Goal: Task Accomplishment & Management: Complete application form

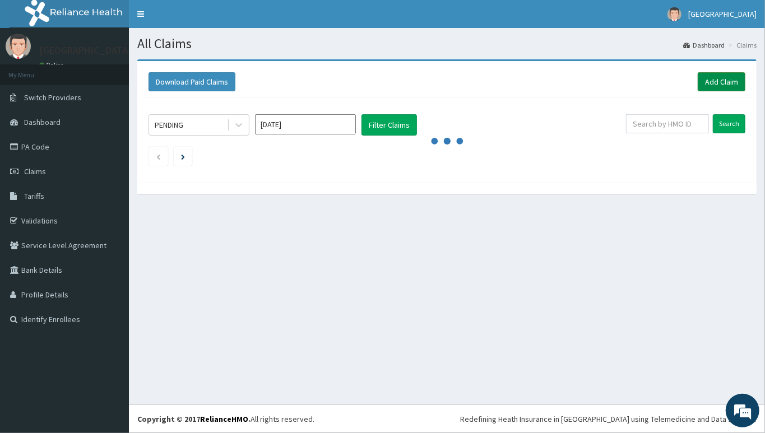
click at [718, 89] on link "Add Claim" at bounding box center [722, 81] width 48 height 19
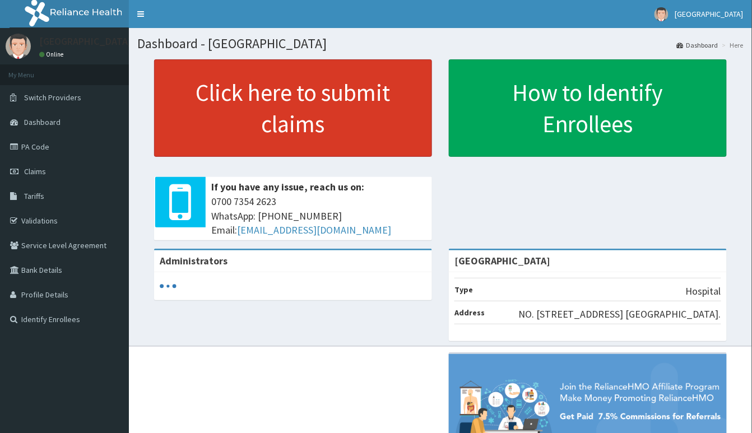
click at [238, 118] on link "Click here to submit claims" at bounding box center [293, 107] width 278 height 97
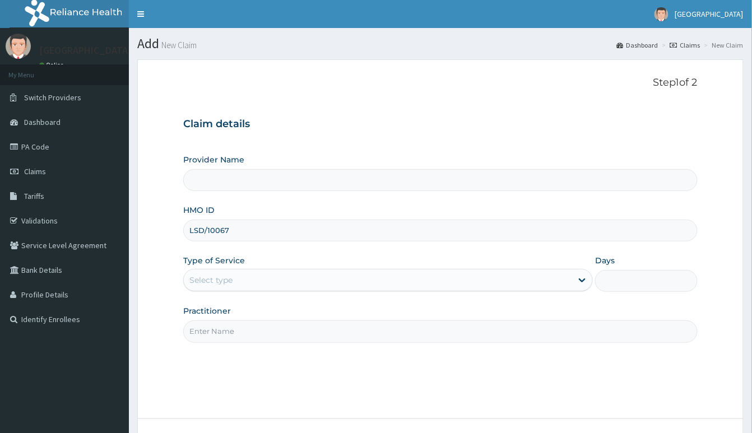
type input "[GEOGRAPHIC_DATA]"
type input "LSD/10067/A"
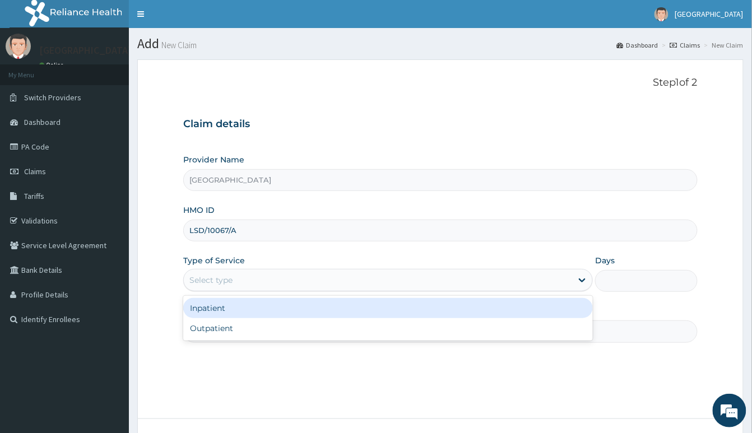
click at [372, 283] on div "Select type" at bounding box center [378, 280] width 388 height 18
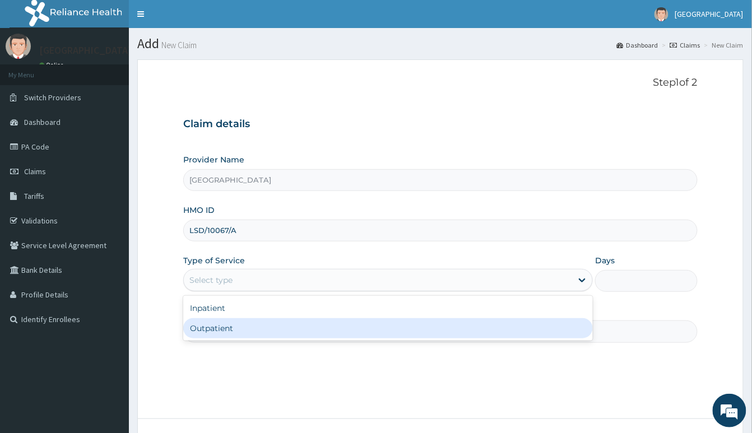
click at [348, 332] on div "Outpatient" at bounding box center [388, 328] width 410 height 20
type input "1"
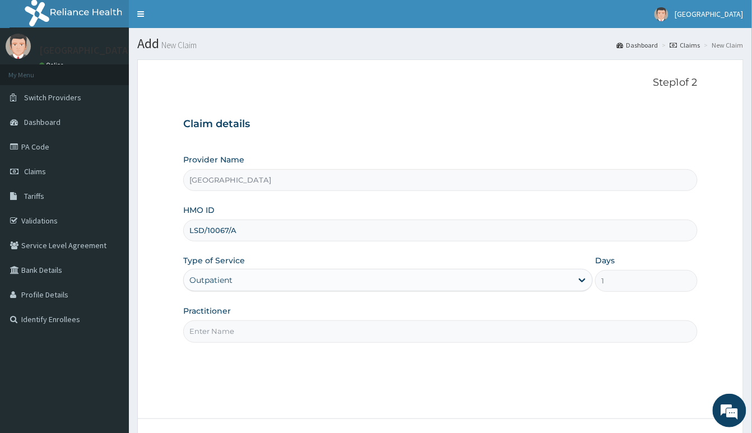
click at [343, 337] on input "Practitioner" at bounding box center [440, 331] width 514 height 22
type input "CHUKA"
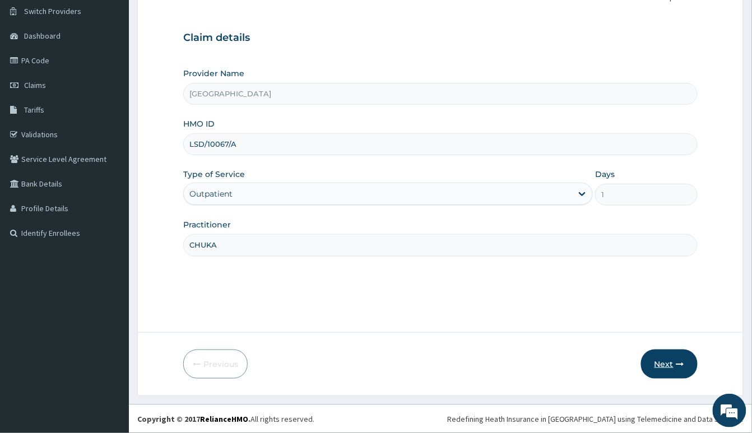
click at [682, 368] on icon "button" at bounding box center [680, 364] width 8 height 8
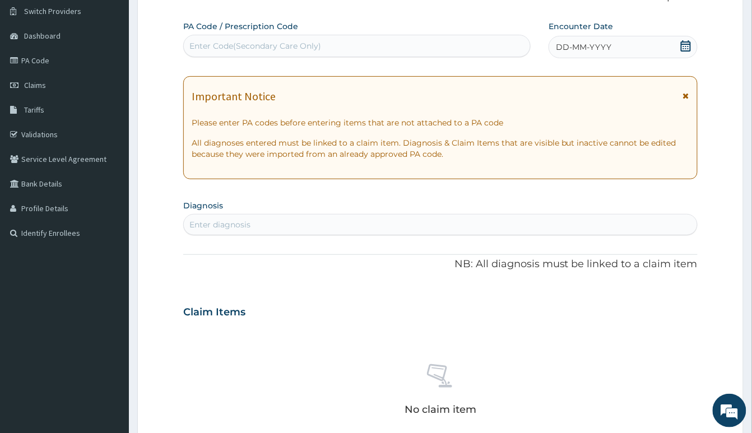
click at [310, 39] on div "Enter Code(Secondary Care Only)" at bounding box center [357, 46] width 346 height 18
paste input "PA/52BDB8"
type input "PA/52BDB8"
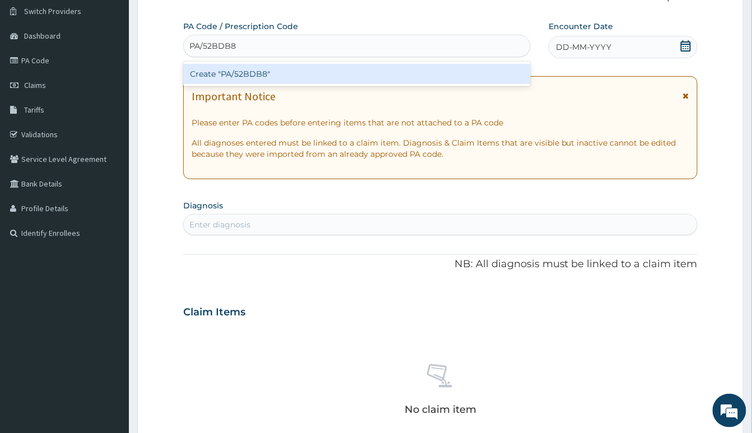
click at [338, 79] on div "Create "PA/52BDB8"" at bounding box center [356, 74] width 347 height 20
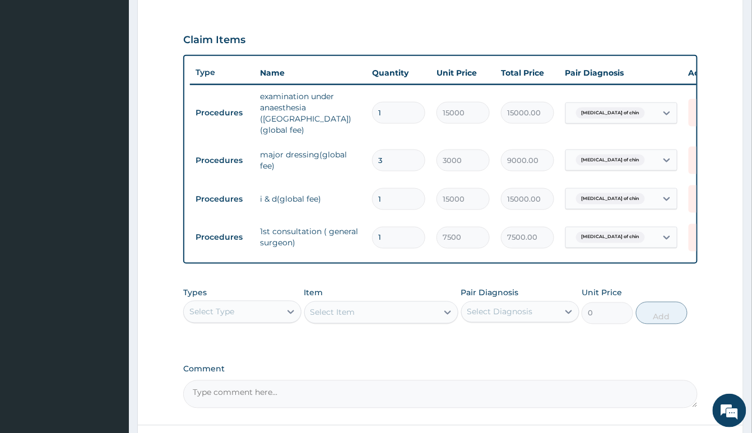
scroll to position [372, 0]
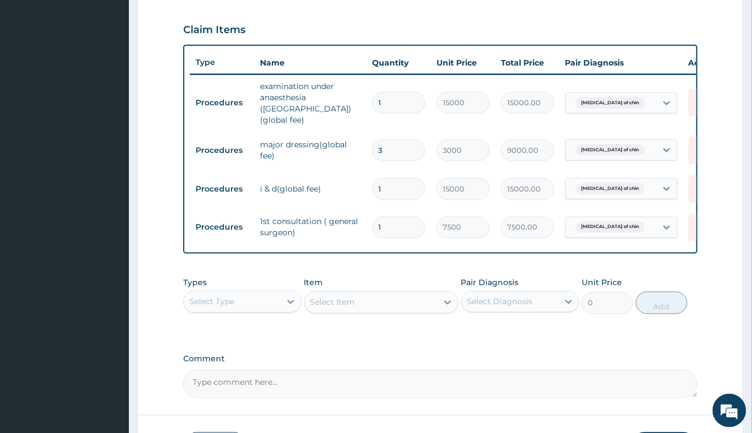
click at [212, 305] on div "Select Type" at bounding box center [211, 301] width 45 height 11
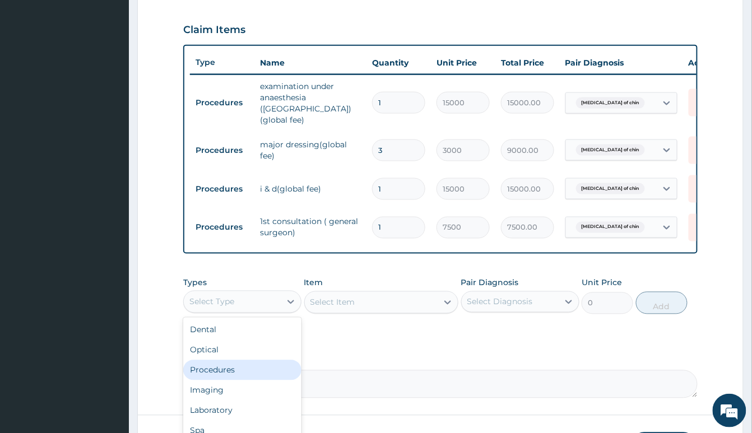
scroll to position [38, 0]
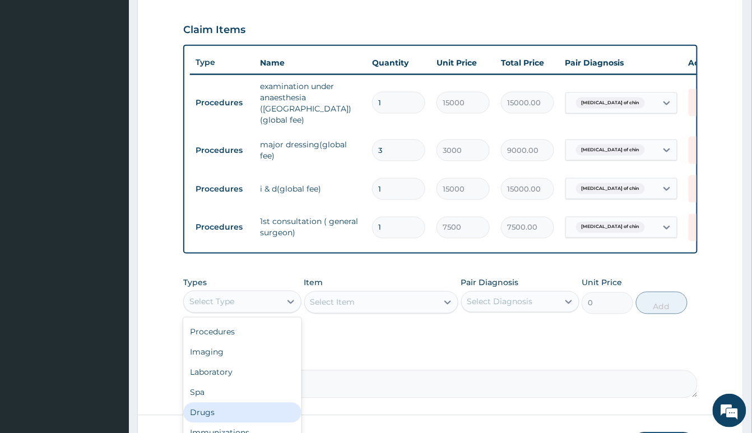
click at [232, 412] on div "Drugs" at bounding box center [242, 413] width 118 height 20
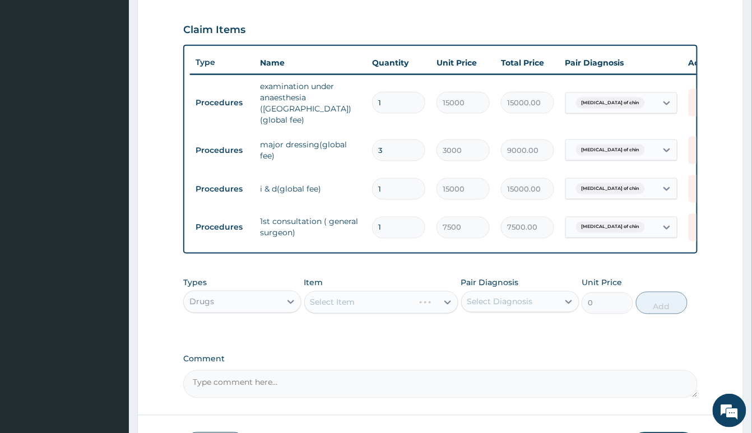
click at [359, 301] on div "Select Item" at bounding box center [381, 302] width 154 height 22
click at [348, 307] on div "Select Item" at bounding box center [381, 302] width 154 height 22
click at [351, 301] on div "Select Item" at bounding box center [381, 302] width 154 height 22
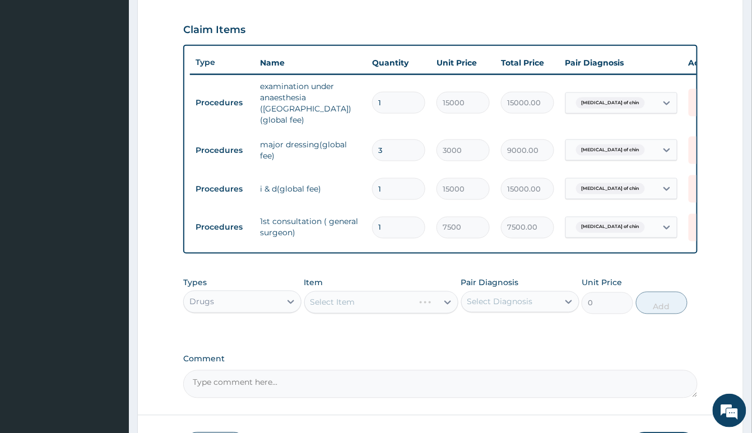
click at [351, 301] on div "Select Item" at bounding box center [381, 302] width 154 height 22
click at [355, 305] on div "Select Item" at bounding box center [332, 302] width 45 height 11
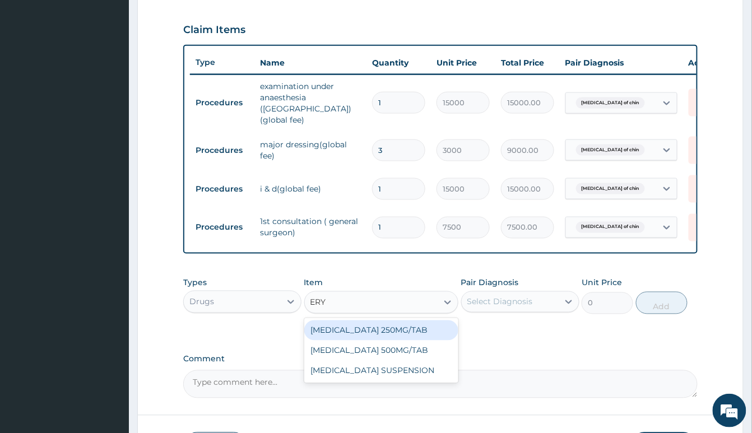
type input "ERYT"
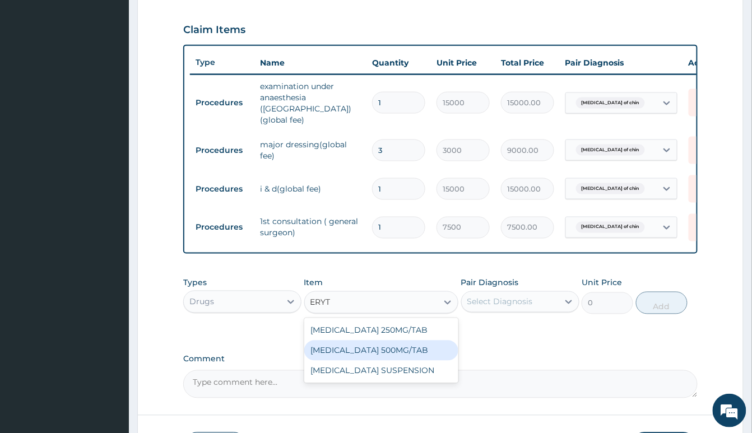
click at [389, 353] on div "ERYTHROMYCIN 500MG/TAB" at bounding box center [381, 351] width 154 height 20
type input "100"
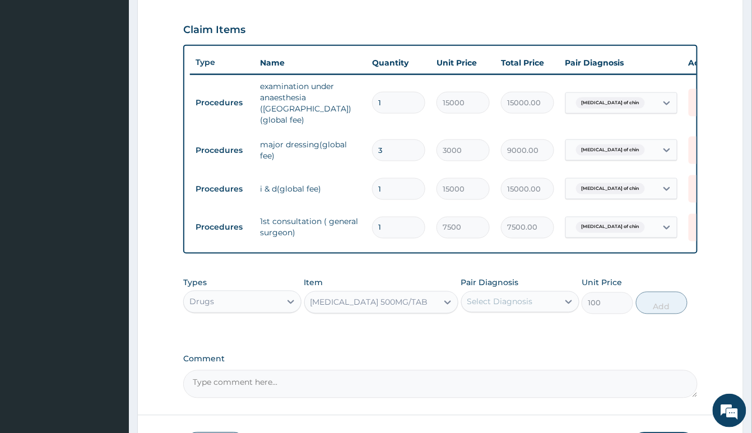
click at [517, 299] on div "Select Diagnosis" at bounding box center [500, 301] width 66 height 11
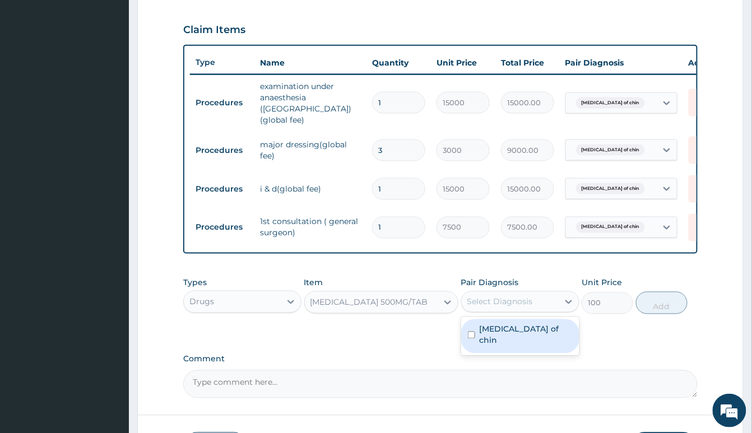
click at [532, 335] on label "Abscess of chin" at bounding box center [526, 335] width 93 height 22
checkbox input "true"
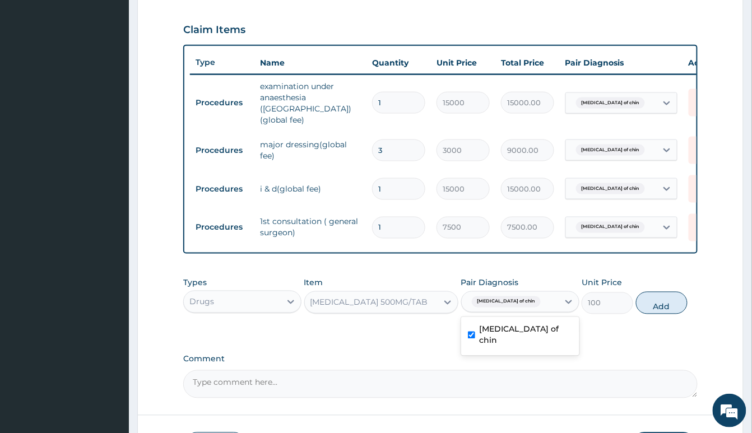
click at [652, 296] on button "Add" at bounding box center [662, 303] width 52 height 22
type input "0"
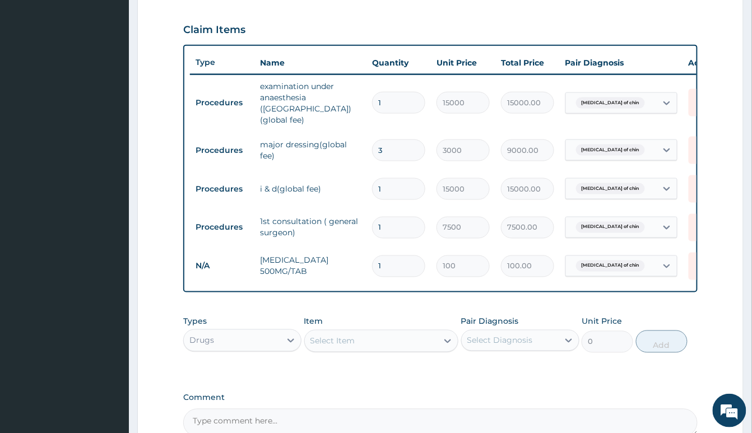
type input "15"
type input "1500.00"
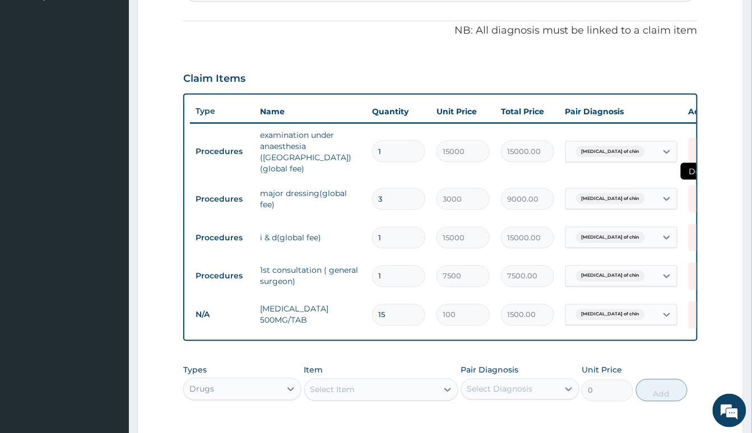
scroll to position [297, 0]
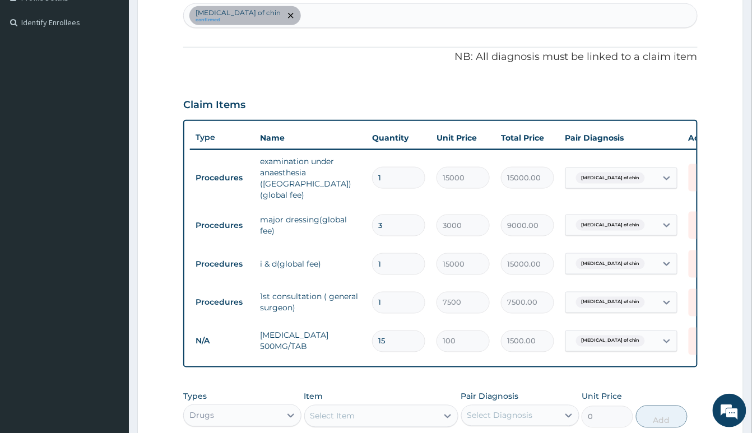
type input "15"
click at [377, 18] on div "Abscess of chin confirmed" at bounding box center [440, 16] width 513 height 24
type input "SORE"
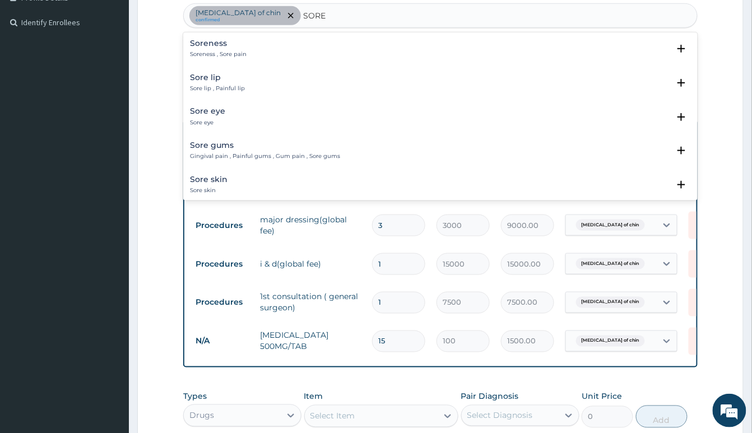
click at [234, 54] on p "Soreness , Sore pain" at bounding box center [218, 54] width 57 height 8
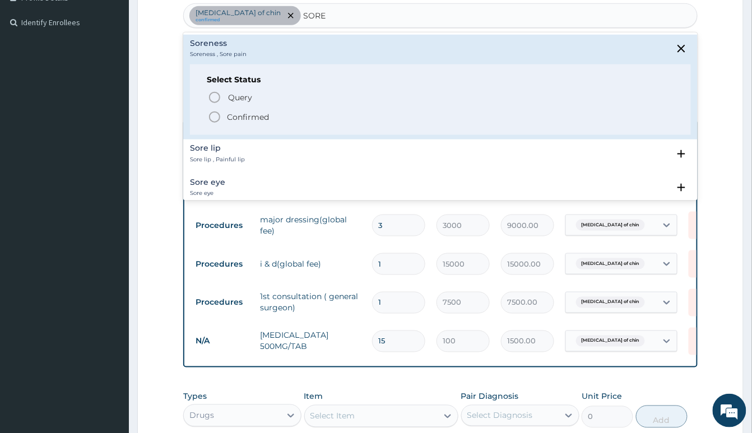
click at [218, 122] on circle "status option filled" at bounding box center [215, 117] width 10 height 10
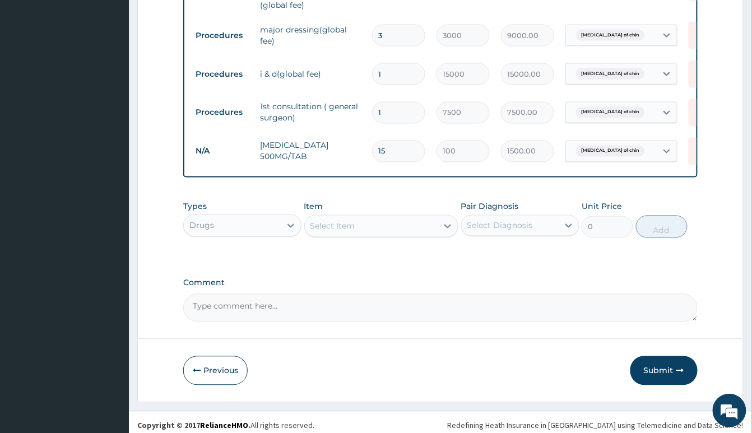
scroll to position [496, 0]
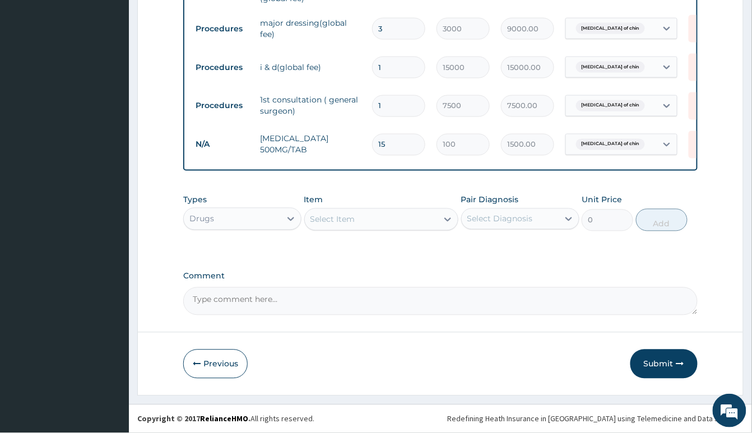
click at [350, 223] on div "Select Item" at bounding box center [332, 219] width 45 height 11
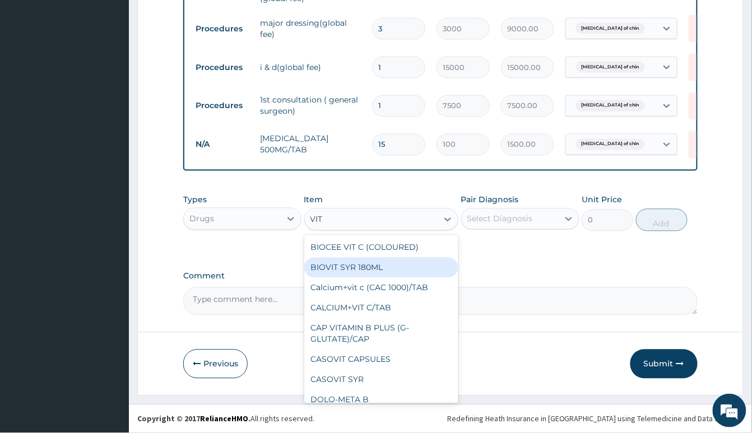
type input "VITA"
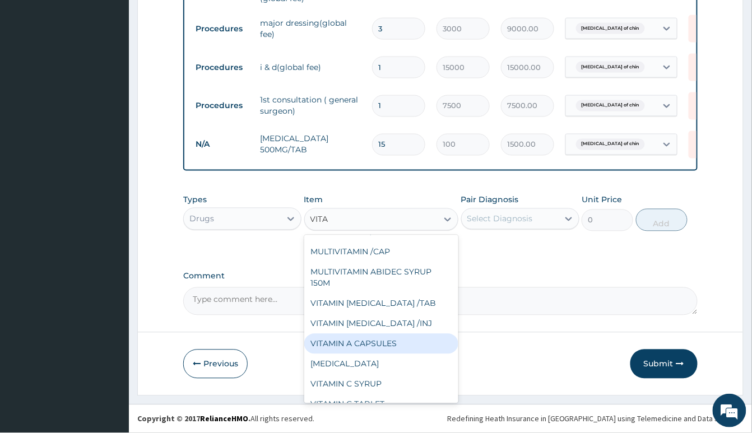
scroll to position [149, 0]
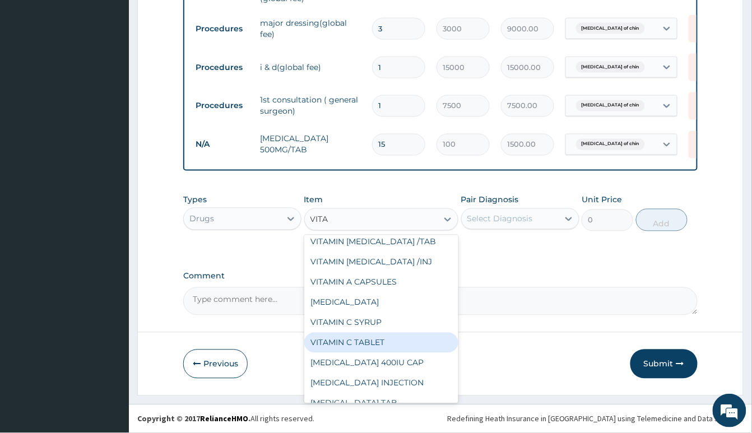
click at [388, 347] on div "VITAMIN C TABLET" at bounding box center [381, 343] width 154 height 20
type input "10"
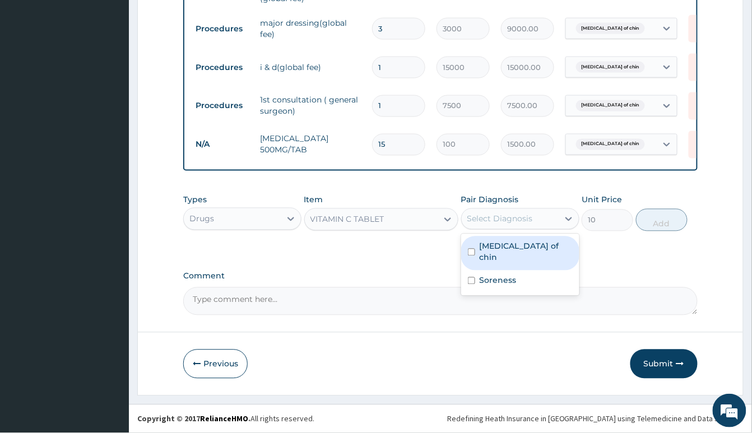
click at [498, 219] on div "Select Diagnosis" at bounding box center [500, 218] width 66 height 11
click at [399, 220] on div "VITAMIN C TABLET" at bounding box center [371, 220] width 133 height 18
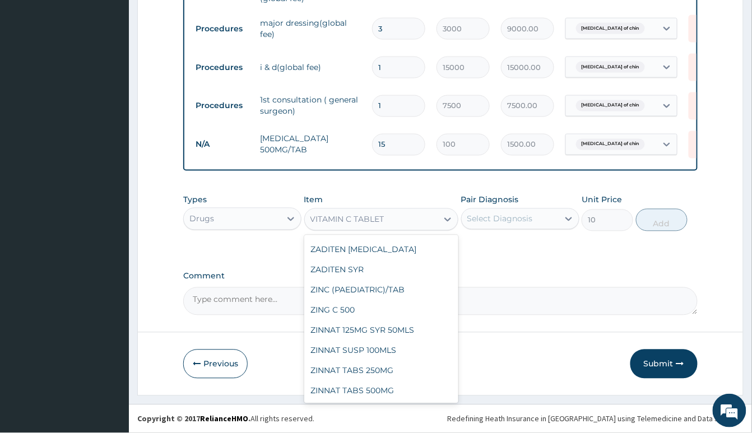
scroll to position [19098, 0]
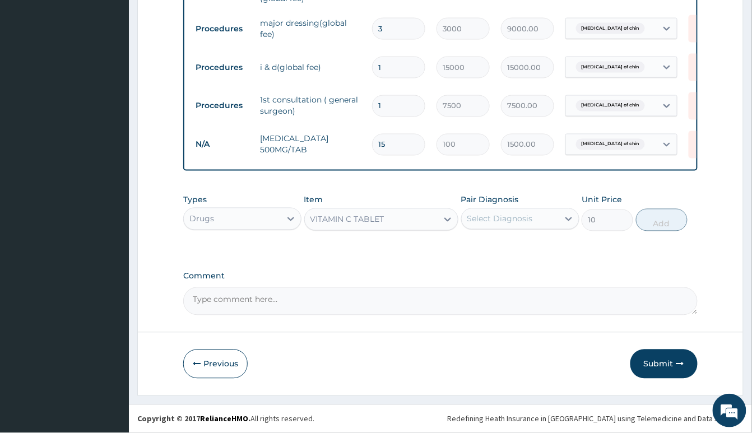
click at [387, 213] on div "VITAMIN C TABLET" at bounding box center [371, 220] width 133 height 18
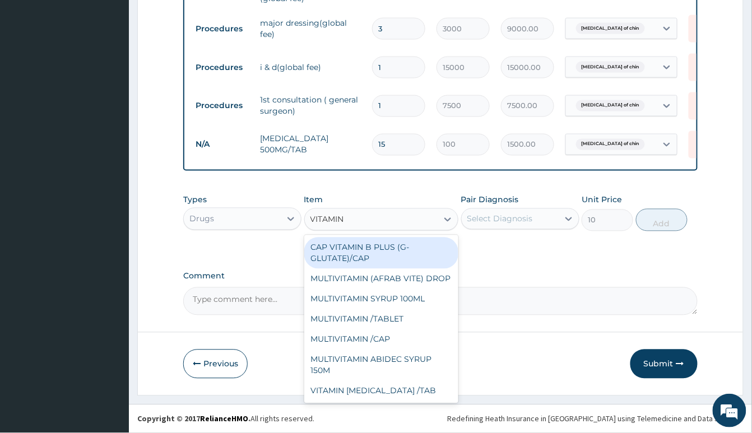
type input "VITAMIN C"
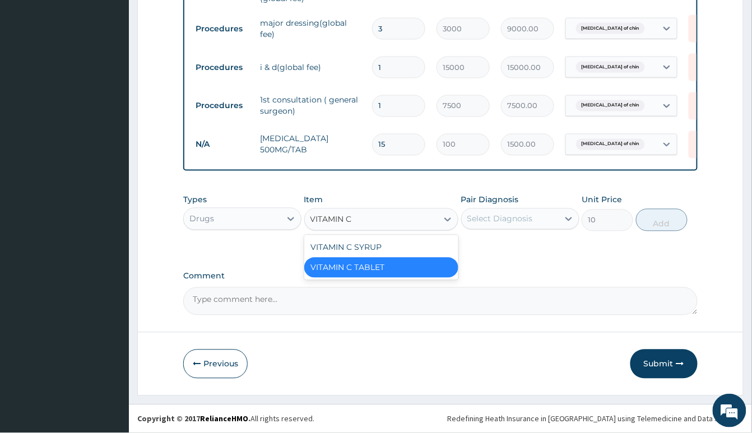
click at [413, 269] on div "VITAMIN C TABLET" at bounding box center [381, 268] width 154 height 20
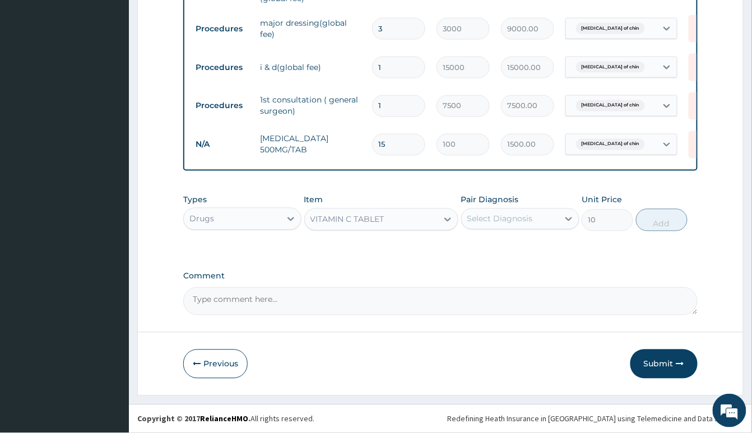
click at [529, 221] on div "Select Diagnosis" at bounding box center [500, 218] width 66 height 11
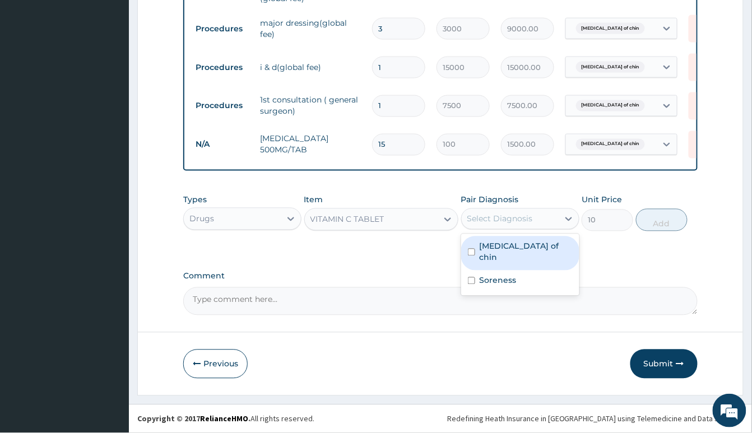
click at [556, 249] on div "Abscess of chin" at bounding box center [520, 253] width 118 height 34
checkbox input "true"
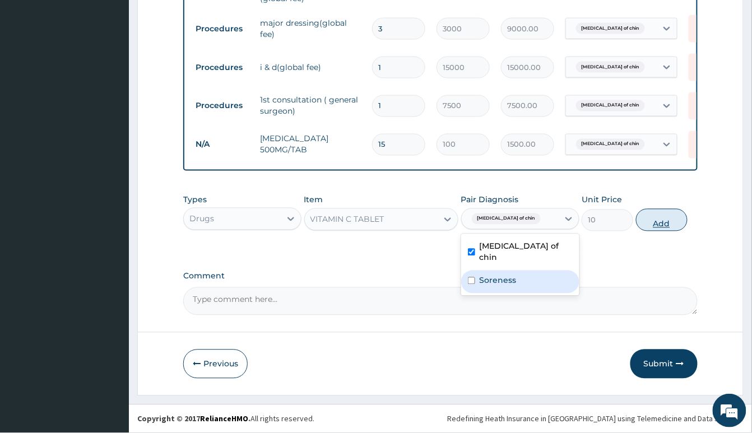
click at [675, 222] on button "Add" at bounding box center [662, 220] width 52 height 22
type input "0"
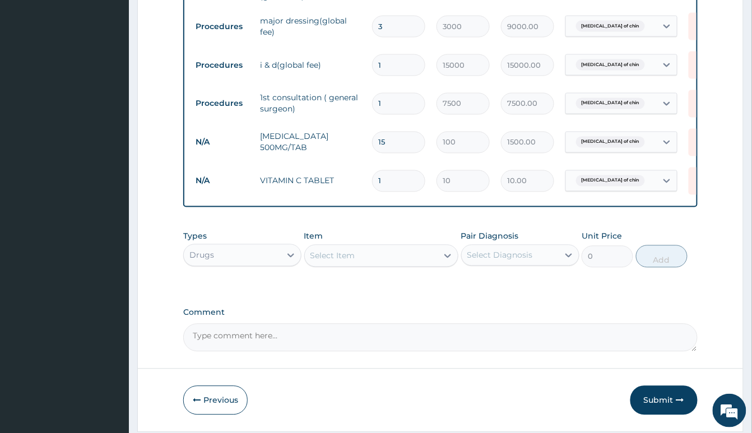
type input "0.00"
type input "4"
type input "40.00"
type input "42"
type input "420.00"
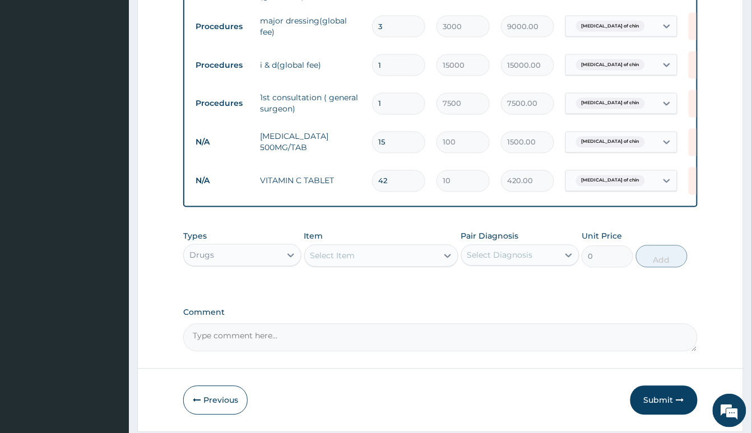
type input "42"
click at [355, 254] on div "Select Item" at bounding box center [332, 255] width 45 height 11
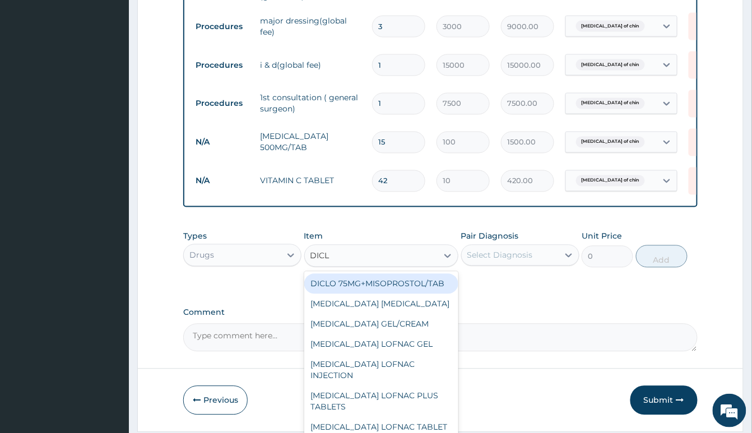
type input "DICLO"
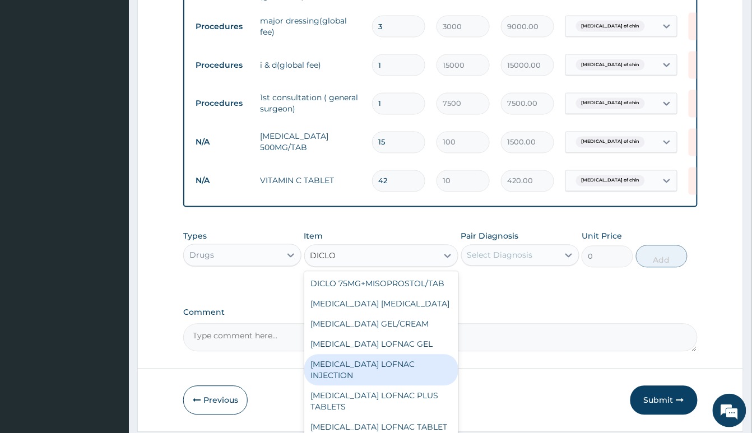
click at [413, 384] on div "DICLOFENAC LOFNAC INJECTION" at bounding box center [381, 370] width 154 height 31
type input "500"
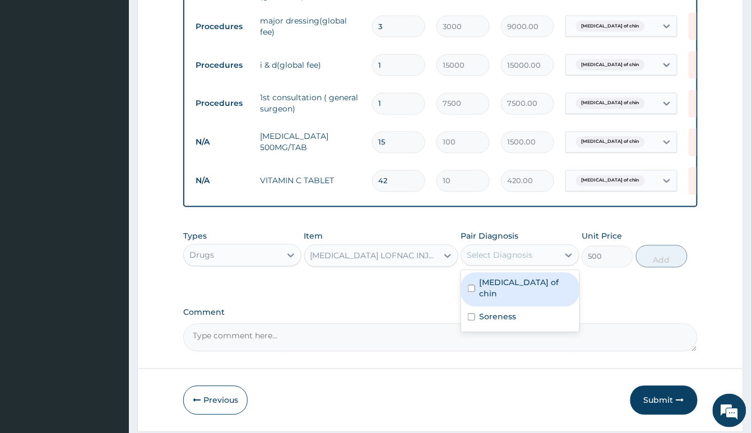
click at [538, 252] on div "Select Diagnosis" at bounding box center [510, 256] width 97 height 18
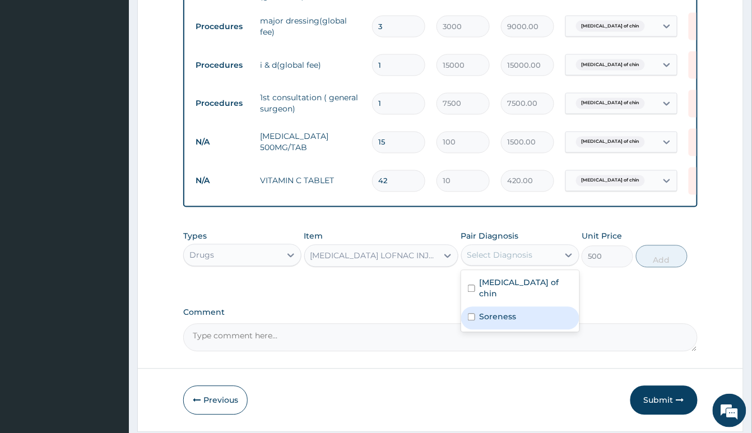
click at [527, 313] on div "Soreness" at bounding box center [520, 318] width 118 height 23
checkbox input "true"
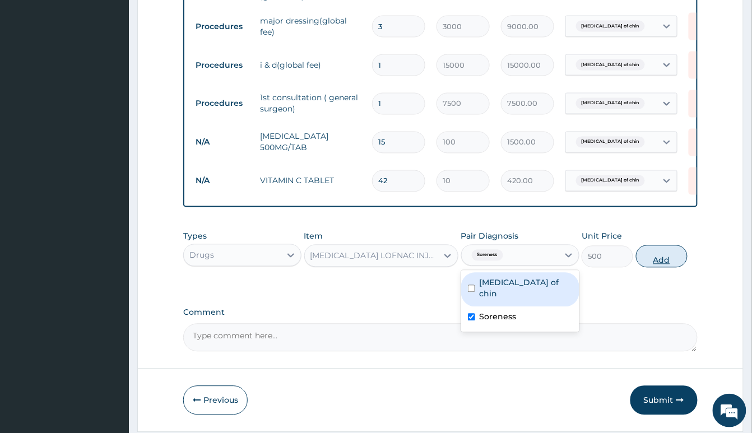
click at [676, 263] on button "Add" at bounding box center [662, 256] width 52 height 22
type input "0"
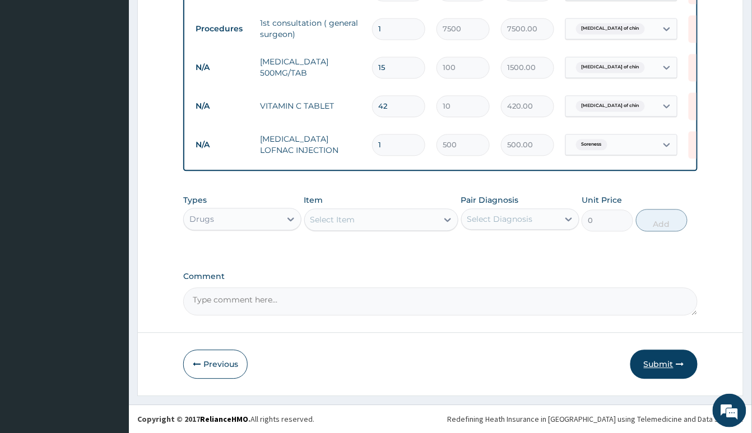
click at [675, 364] on button "Submit" at bounding box center [663, 364] width 67 height 29
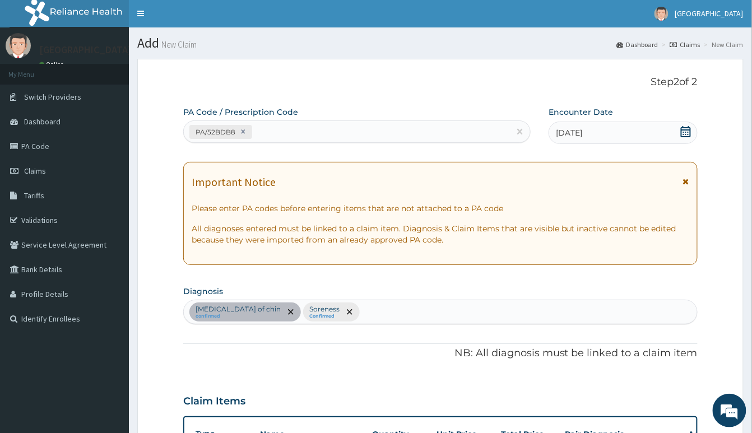
scroll to position [0, 0]
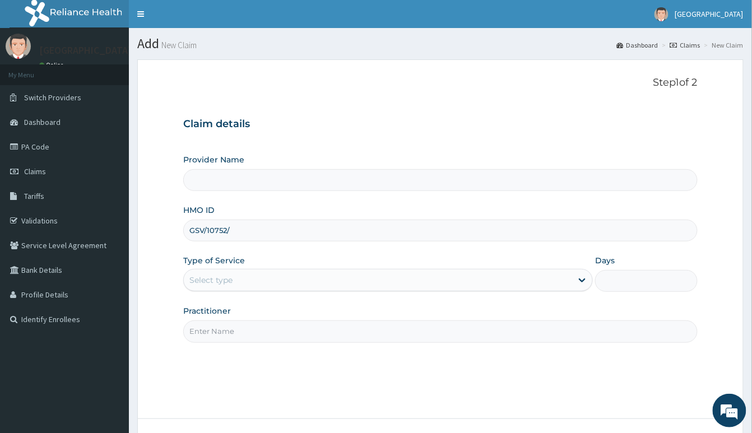
type input "GSV/10752/A"
type input "[GEOGRAPHIC_DATA]"
type input "GSV/10752/A"
click at [308, 281] on div "Select type" at bounding box center [378, 280] width 388 height 18
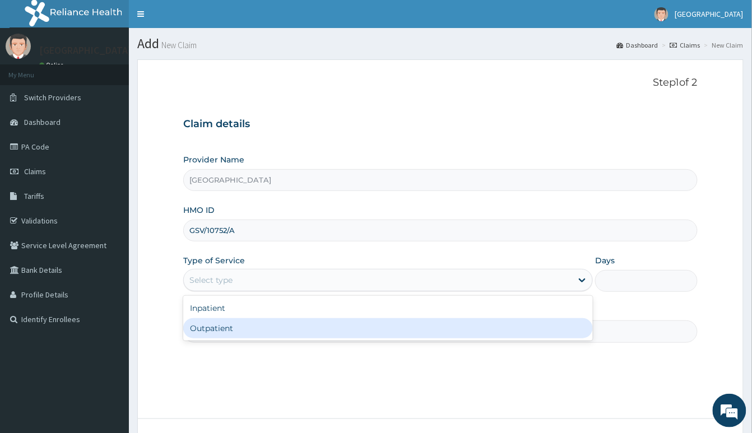
click at [248, 331] on div "Outpatient" at bounding box center [388, 328] width 410 height 20
type input "1"
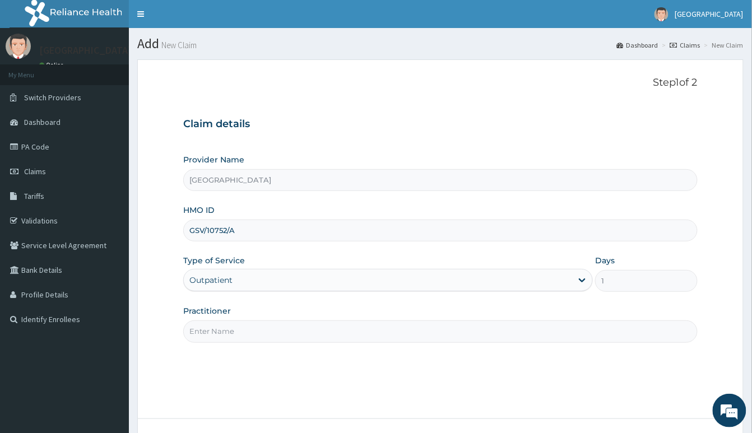
click at [254, 332] on input "Practitioner" at bounding box center [440, 331] width 514 height 22
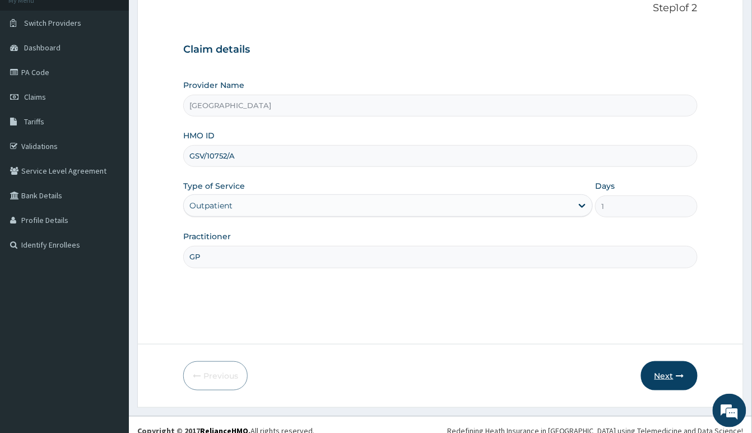
type input "GP"
click at [662, 378] on button "Next" at bounding box center [669, 375] width 57 height 29
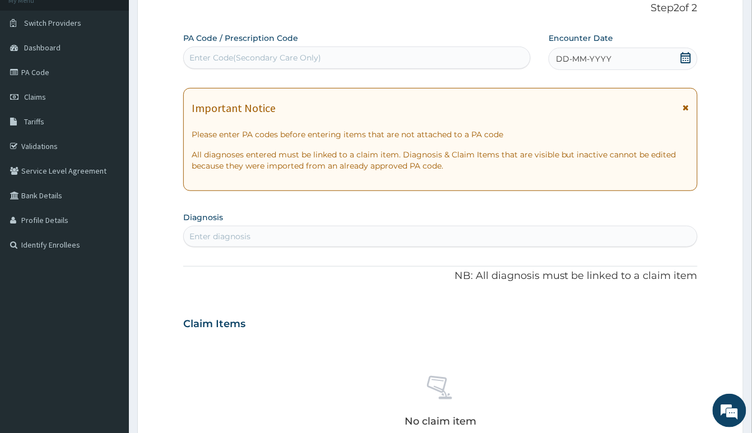
click at [690, 61] on icon at bounding box center [686, 57] width 10 height 11
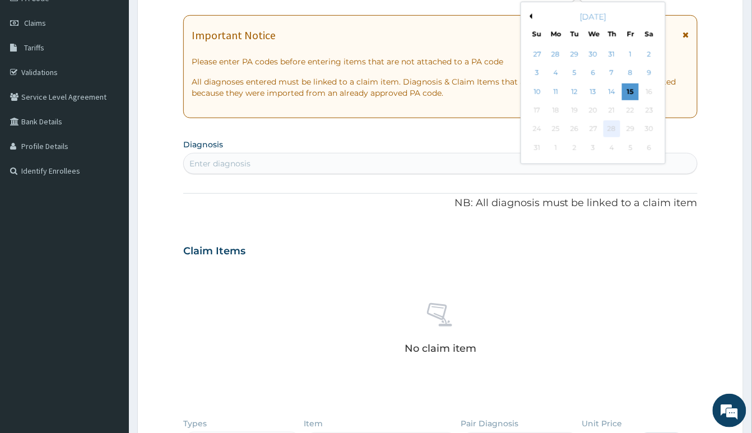
scroll to position [149, 0]
click at [610, 88] on div "14" at bounding box center [611, 91] width 17 height 17
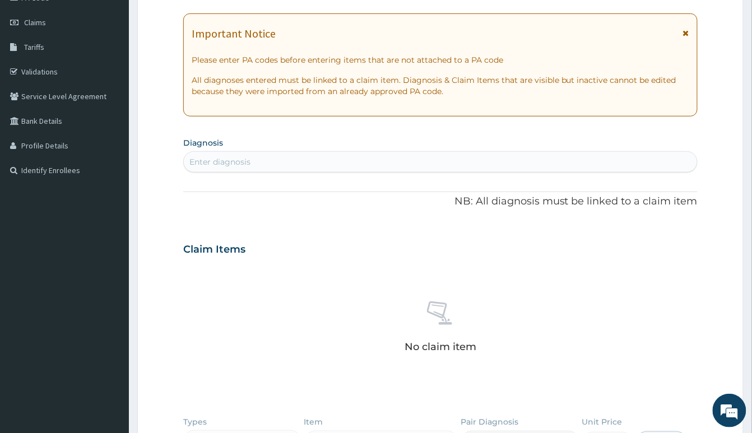
click at [314, 160] on div "Enter diagnosis" at bounding box center [440, 162] width 513 height 18
type input "COMPLICA"
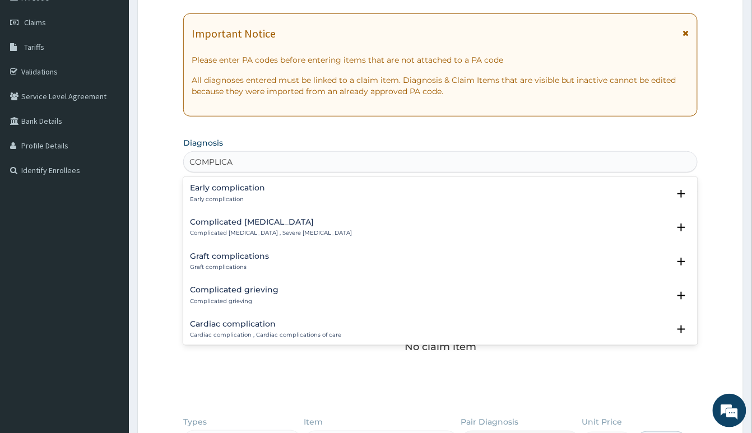
click at [242, 223] on h4 "Complicated malaria" at bounding box center [271, 222] width 162 height 8
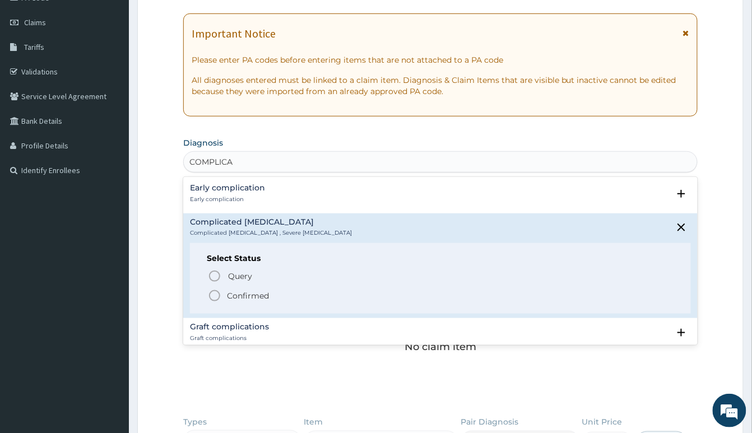
click at [212, 296] on icon "status option filled" at bounding box center [214, 295] width 13 height 13
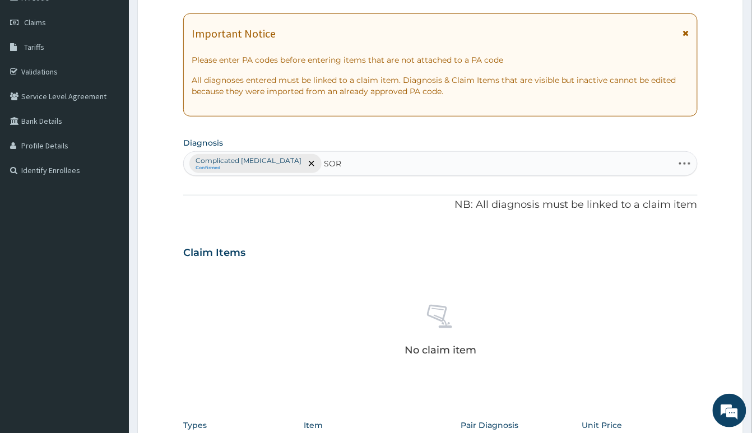
type input "SORE"
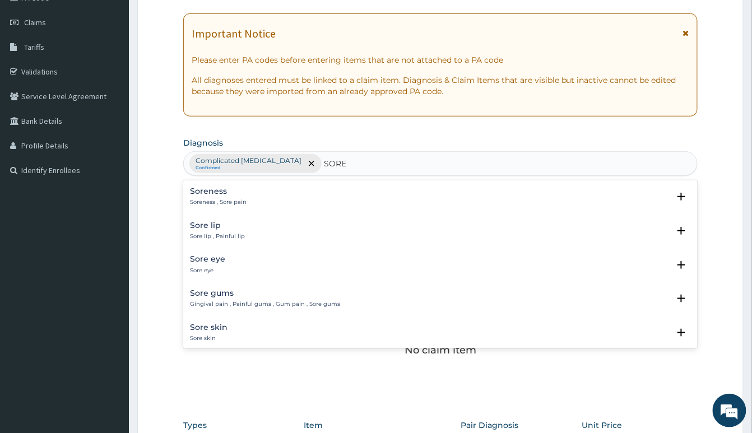
click at [203, 190] on h4 "Soreness" at bounding box center [218, 191] width 57 height 8
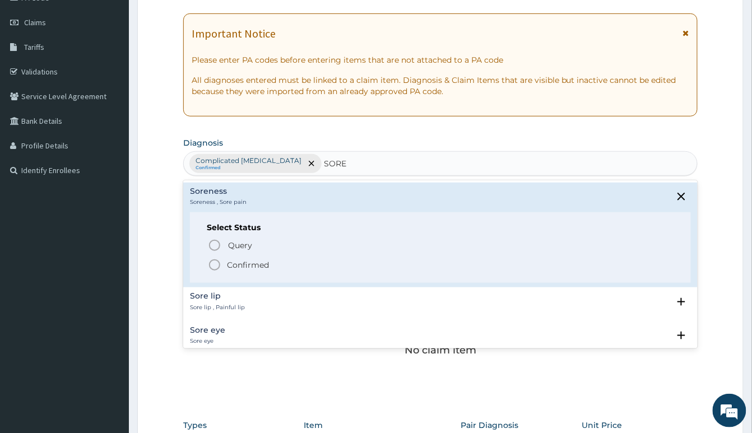
click at [213, 265] on icon "status option filled" at bounding box center [214, 264] width 13 height 13
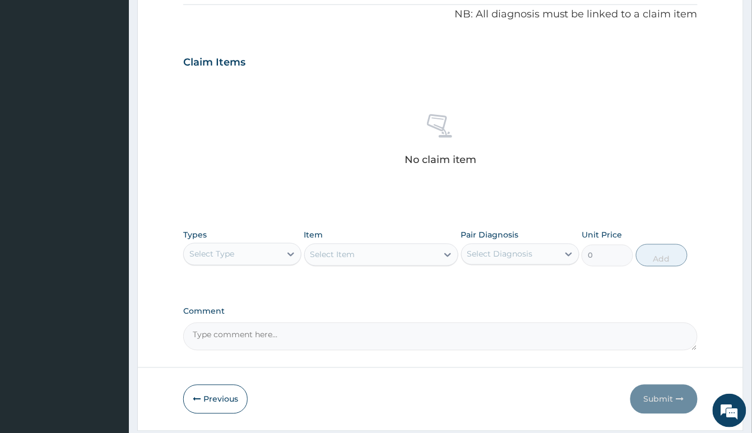
scroll to position [377, 0]
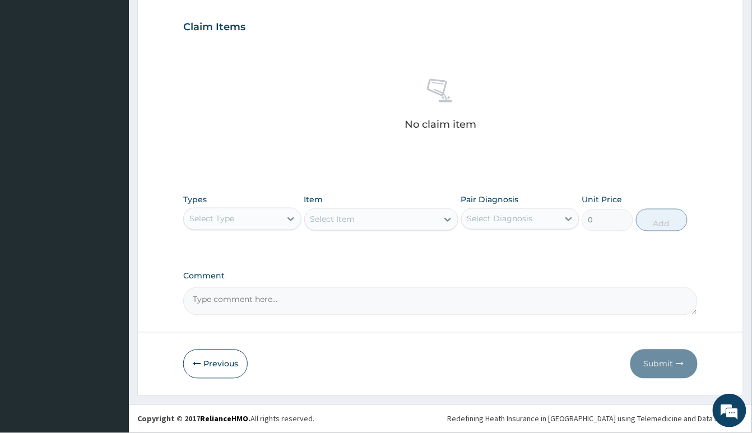
click at [267, 222] on div "Select Type" at bounding box center [232, 219] width 97 height 18
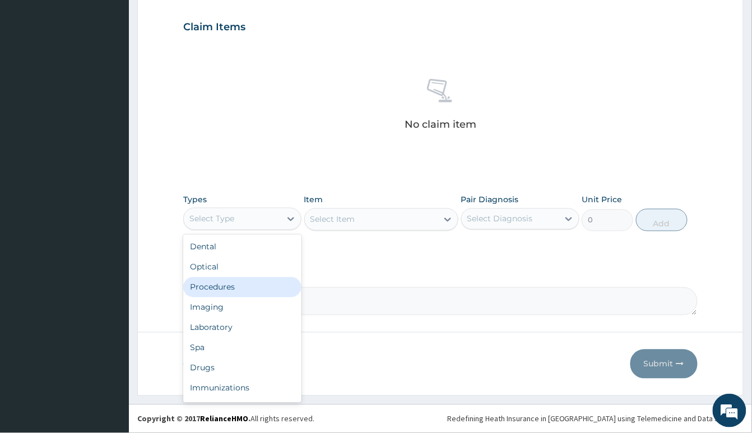
click at [253, 284] on div "Procedures" at bounding box center [242, 287] width 118 height 20
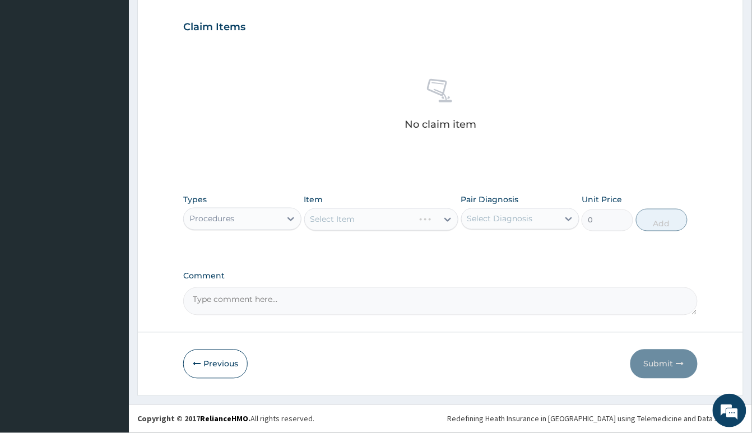
click at [338, 217] on div "Select Item" at bounding box center [381, 219] width 154 height 22
click at [338, 217] on div "Select Item" at bounding box center [332, 219] width 45 height 11
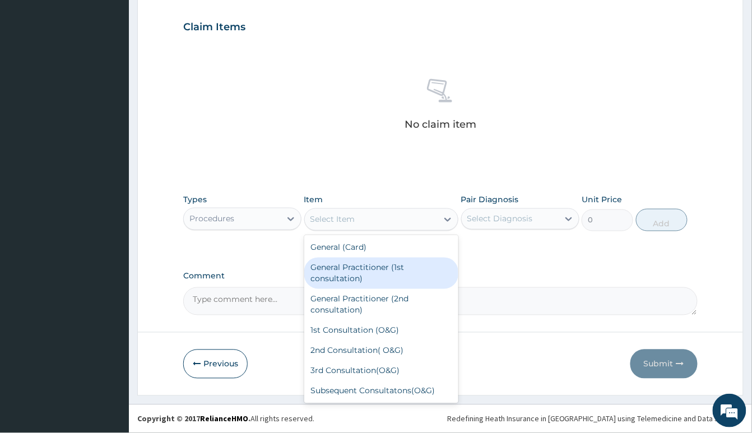
click at [375, 274] on div "General Practitioner (1st consultation)" at bounding box center [381, 273] width 154 height 31
type input "2000"
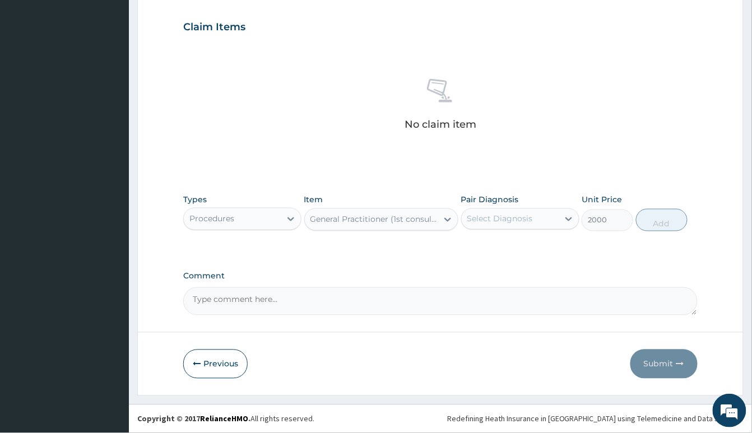
click at [476, 219] on div "Select Diagnosis" at bounding box center [500, 218] width 66 height 11
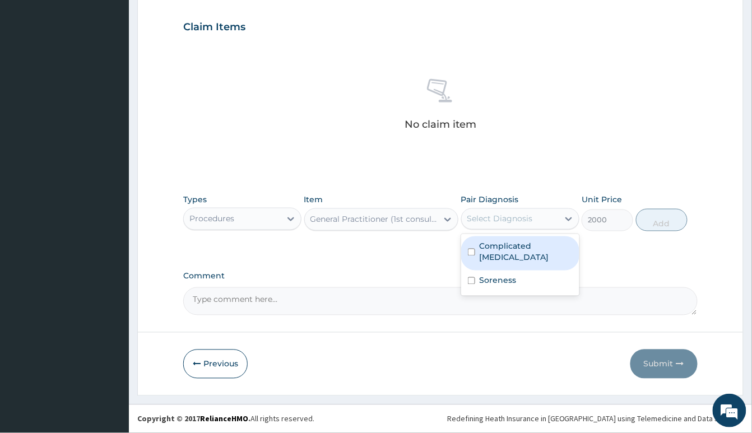
click at [514, 250] on label "Complicated malaria" at bounding box center [526, 252] width 93 height 22
checkbox input "true"
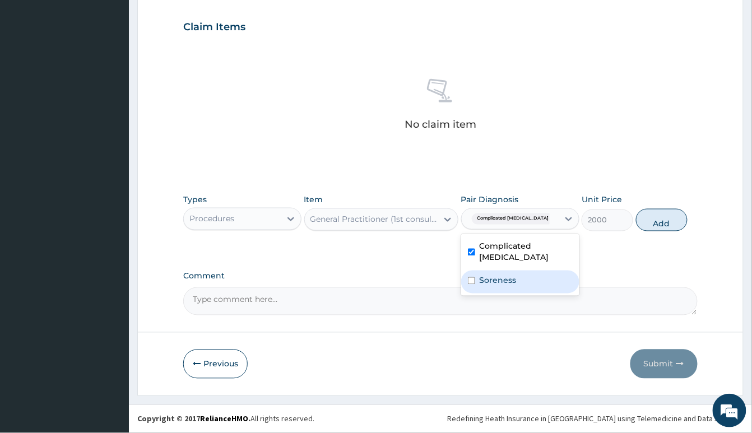
drag, startPoint x: 518, startPoint y: 269, endPoint x: 513, endPoint y: 272, distance: 5.8
click at [518, 271] on div "Soreness" at bounding box center [520, 282] width 118 height 23
checkbox input "true"
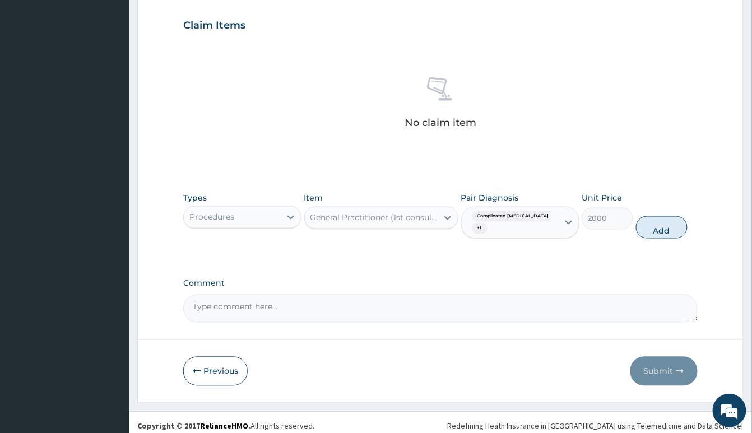
drag, startPoint x: 663, startPoint y: 227, endPoint x: 465, endPoint y: 266, distance: 202.1
click at [662, 227] on button "Add" at bounding box center [662, 227] width 52 height 22
type input "0"
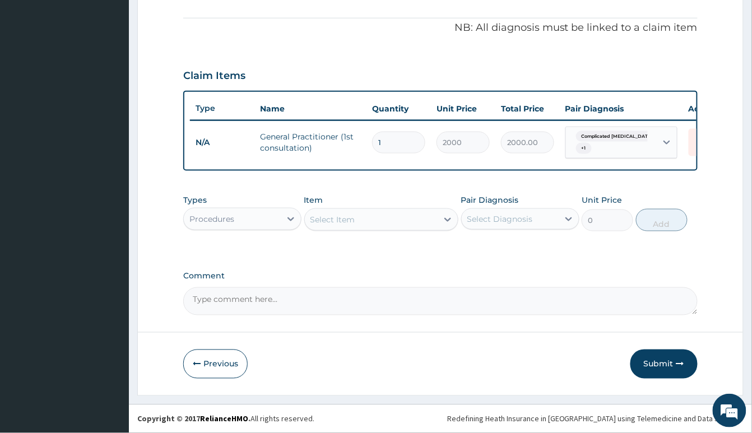
scroll to position [340, 0]
click at [234, 213] on div "Procedures" at bounding box center [211, 218] width 45 height 11
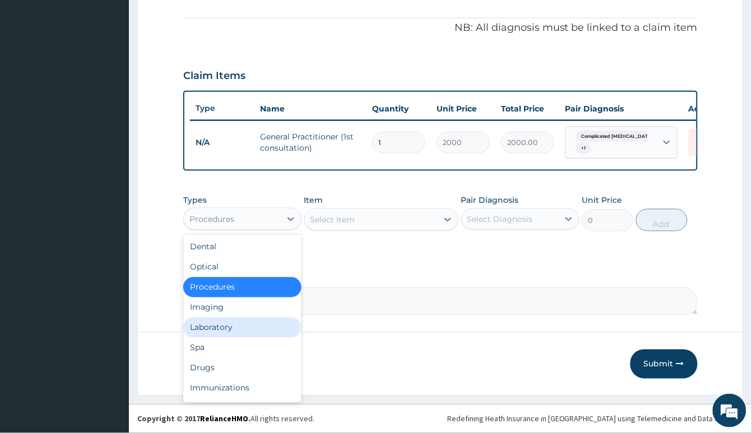
click at [247, 325] on div "Laboratory" at bounding box center [242, 328] width 118 height 20
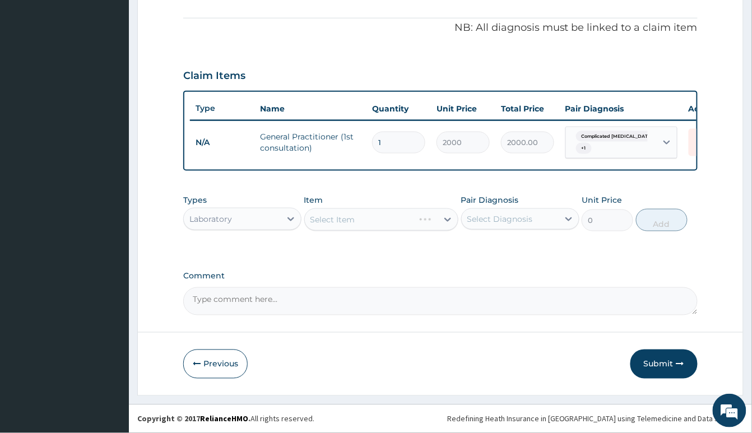
click at [392, 215] on div "Select Item" at bounding box center [381, 219] width 154 height 22
click at [392, 215] on div "Select Item" at bounding box center [371, 220] width 133 height 18
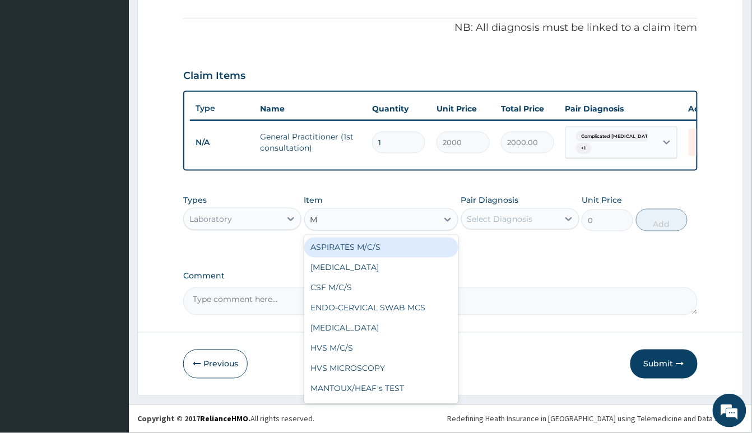
type input "MP"
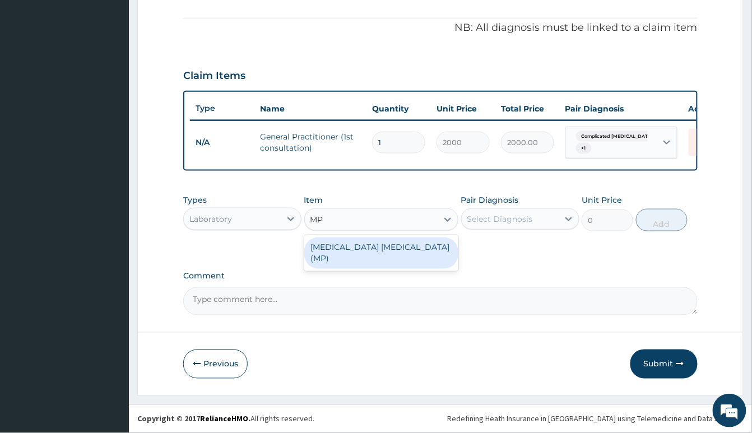
click at [403, 245] on div "MALARIA PARASITE (MP)" at bounding box center [381, 253] width 154 height 31
type input "1000"
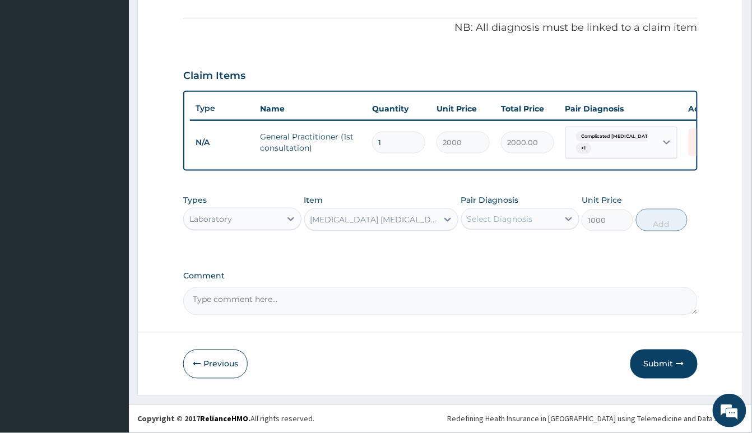
click at [505, 211] on div "Select Diagnosis" at bounding box center [510, 219] width 97 height 18
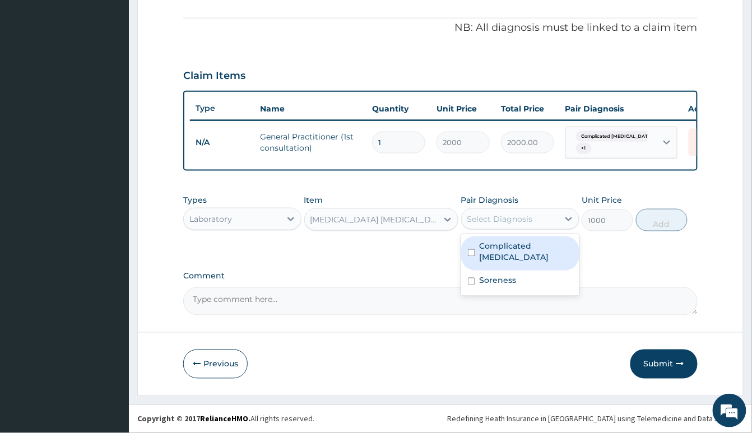
click at [552, 242] on label "Complicated malaria" at bounding box center [526, 252] width 93 height 22
checkbox input "true"
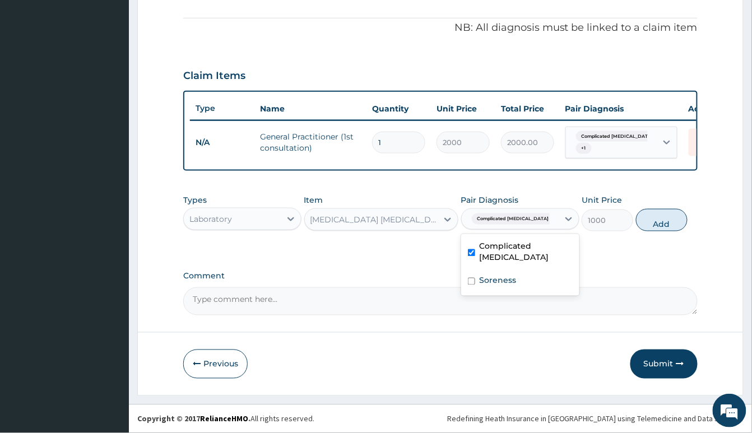
click at [649, 219] on button "Add" at bounding box center [662, 220] width 52 height 22
type input "0"
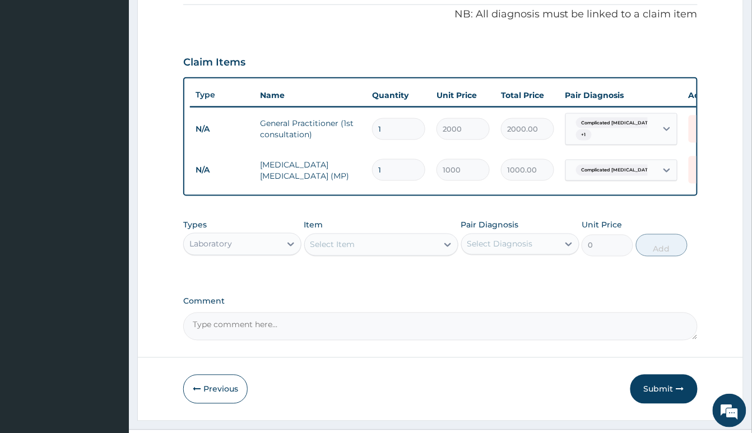
click at [388, 254] on div "Select Item" at bounding box center [371, 245] width 133 height 18
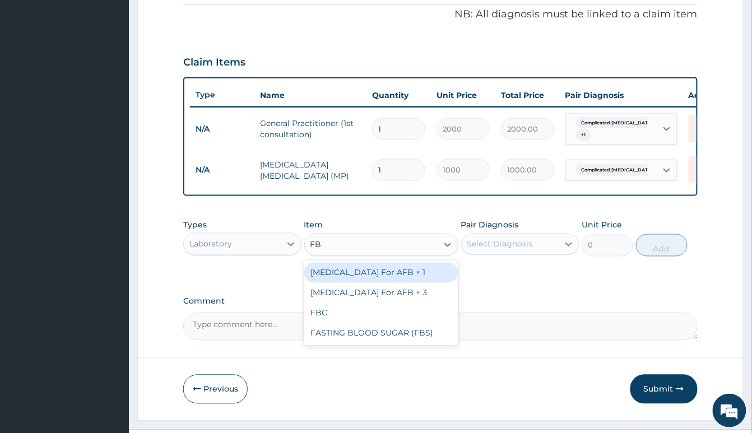
type input "FBC"
click at [406, 283] on div "FBC" at bounding box center [381, 273] width 154 height 20
type input "2000"
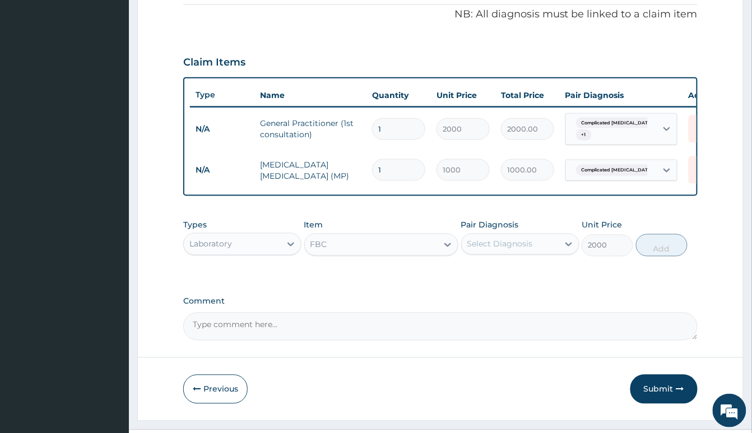
click at [499, 250] on div "Select Diagnosis" at bounding box center [500, 244] width 66 height 11
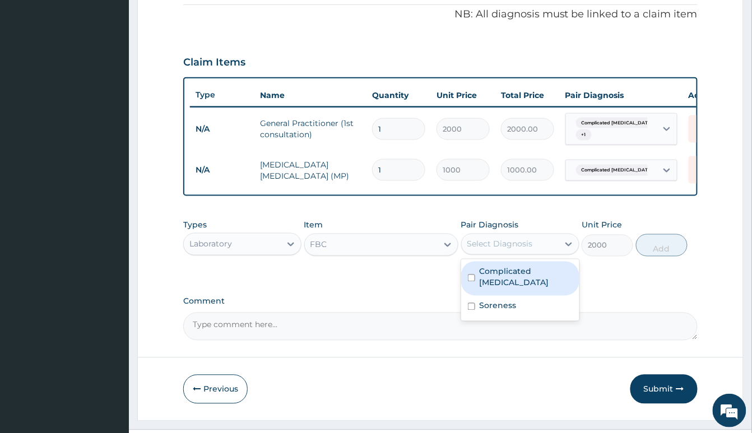
click at [561, 287] on label "Complicated malaria" at bounding box center [526, 277] width 93 height 22
checkbox input "true"
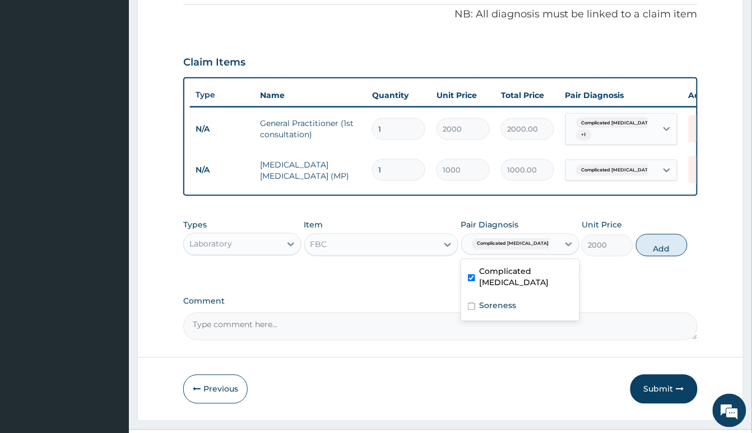
click at [652, 257] on button "Add" at bounding box center [662, 245] width 52 height 22
type input "0"
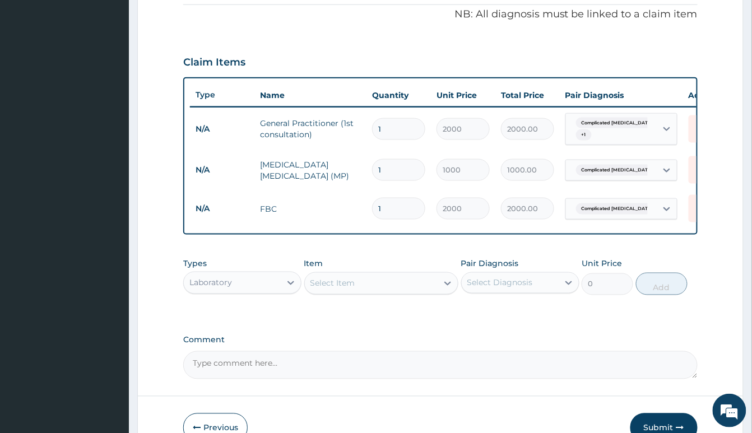
drag, startPoint x: 265, startPoint y: 271, endPoint x: 260, endPoint y: 274, distance: 5.8
click at [264, 271] on div "Types Laboratory" at bounding box center [242, 276] width 118 height 37
drag, startPoint x: 258, startPoint y: 290, endPoint x: 254, endPoint y: 298, distance: 8.8
click at [258, 291] on div "Laboratory" at bounding box center [232, 283] width 97 height 18
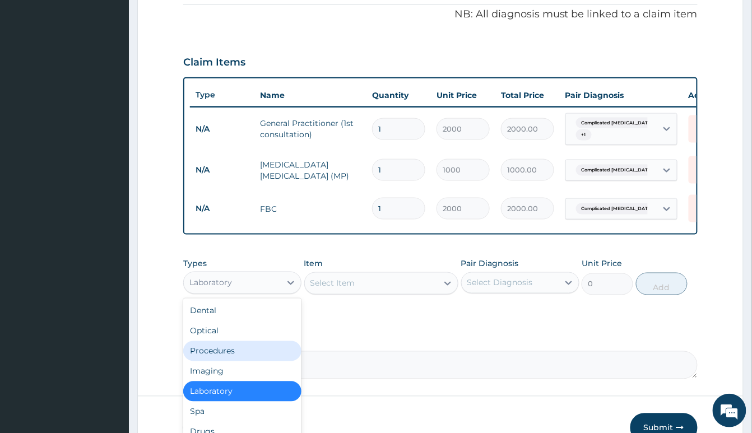
scroll to position [38, 0]
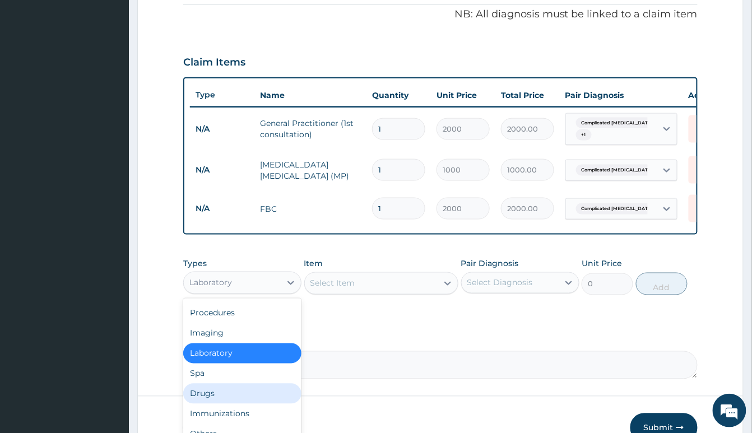
drag, startPoint x: 220, startPoint y: 405, endPoint x: 269, endPoint y: 371, distance: 60.1
click at [220, 404] on div "Drugs" at bounding box center [242, 394] width 118 height 20
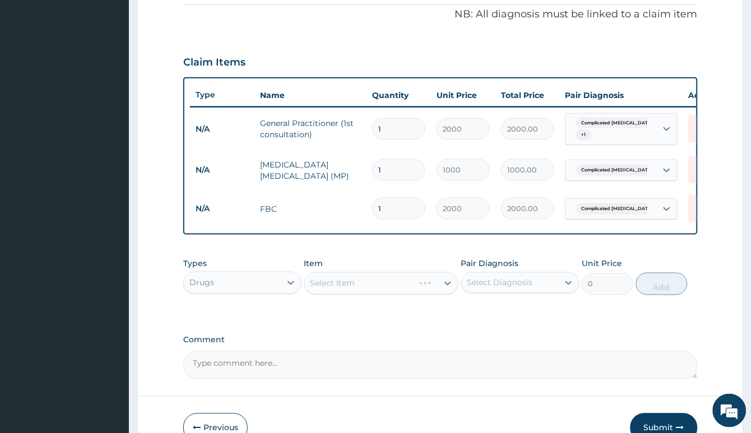
click at [368, 292] on div "Select Item" at bounding box center [381, 283] width 154 height 22
click at [363, 292] on div "Select Item" at bounding box center [371, 284] width 133 height 18
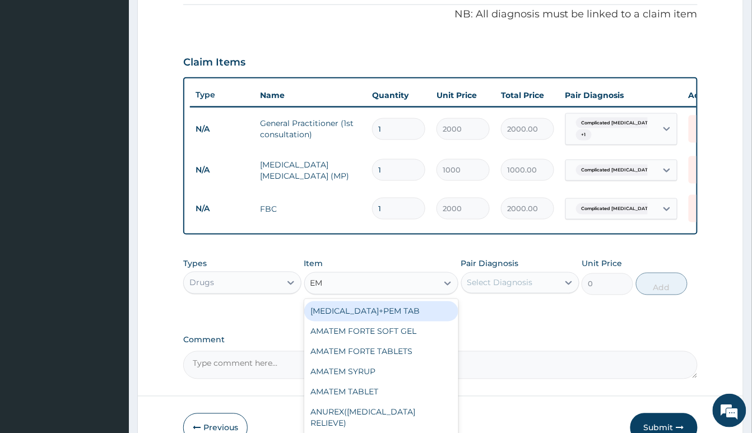
type input "EMA"
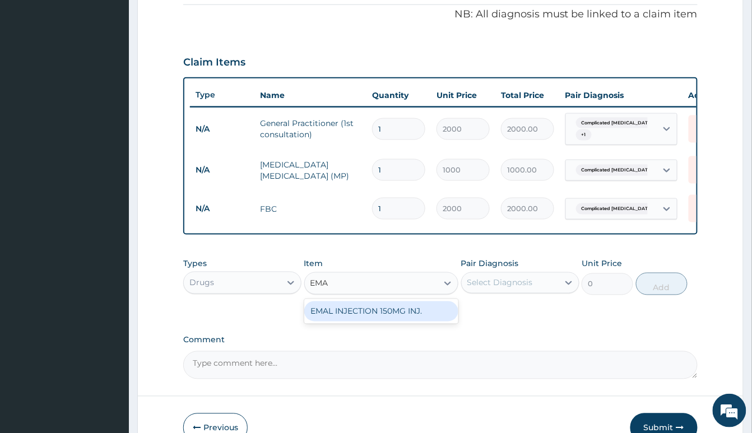
drag, startPoint x: 371, startPoint y: 321, endPoint x: 359, endPoint y: 323, distance: 12.0
click at [370, 321] on div "EMAL INJECTION 150MG INJ." at bounding box center [381, 311] width 154 height 20
type input "1500"
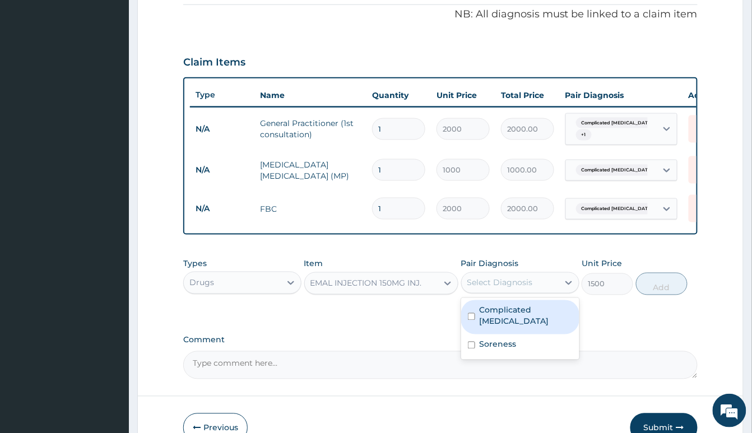
click at [536, 290] on div "Select Diagnosis" at bounding box center [510, 283] width 97 height 18
click at [532, 327] on label "Complicated malaria" at bounding box center [526, 316] width 93 height 22
checkbox input "true"
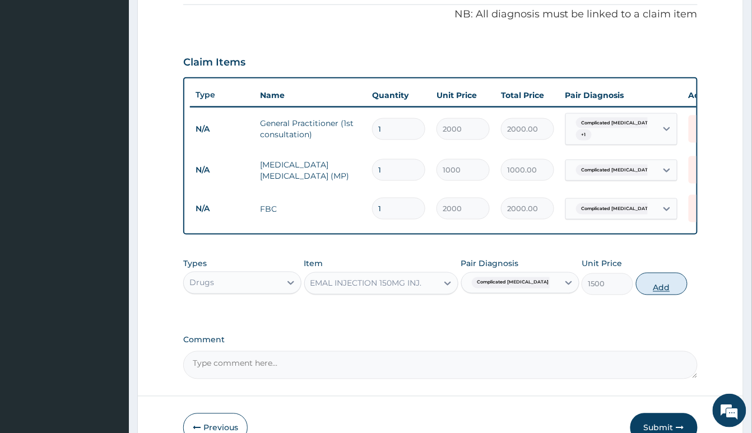
click at [664, 295] on button "Add" at bounding box center [662, 284] width 52 height 22
type input "0"
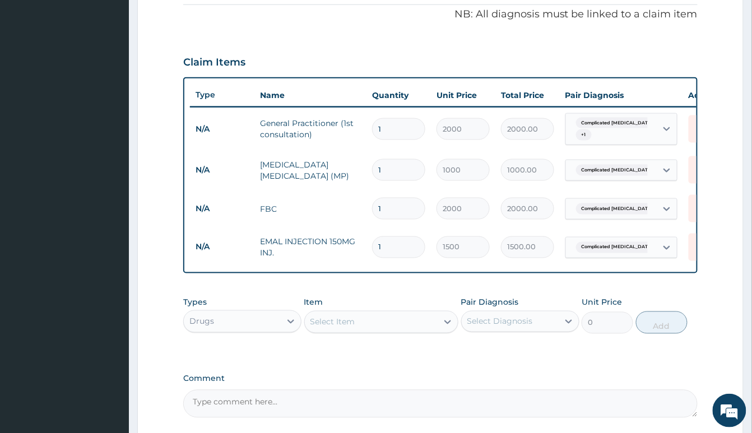
type input "0.00"
type input "3"
type input "4500.00"
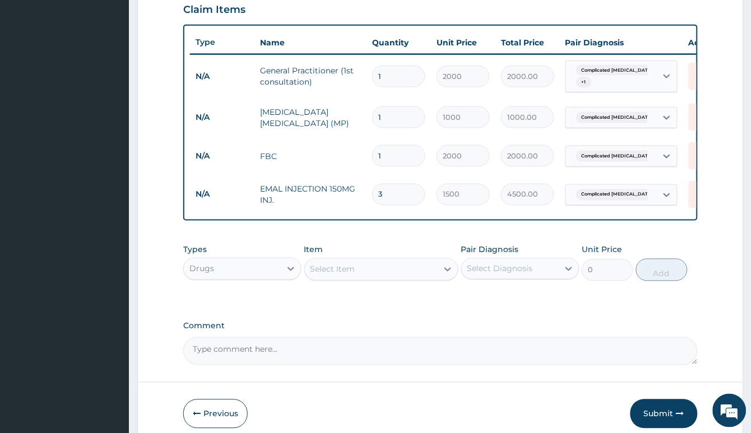
scroll to position [456, 0]
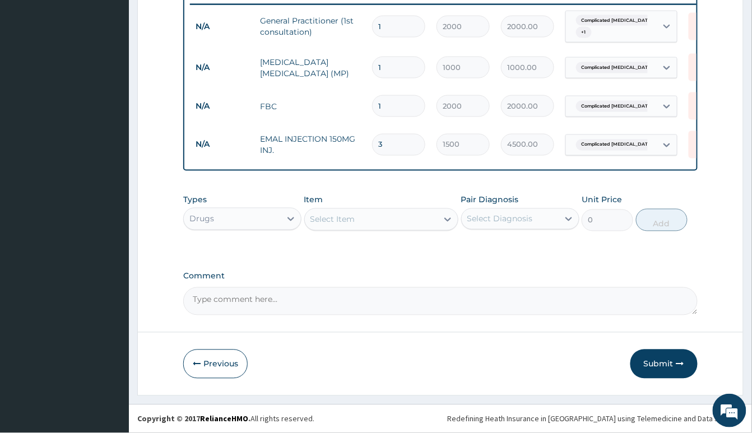
type input "3"
click at [333, 211] on div "Select Item" at bounding box center [371, 220] width 133 height 18
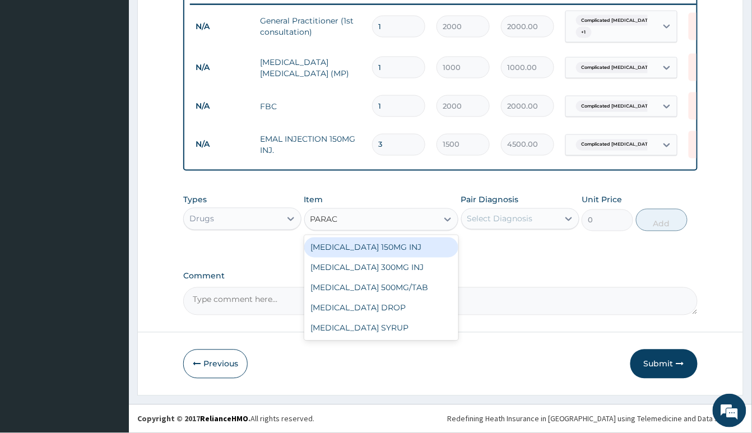
type input "PARACE"
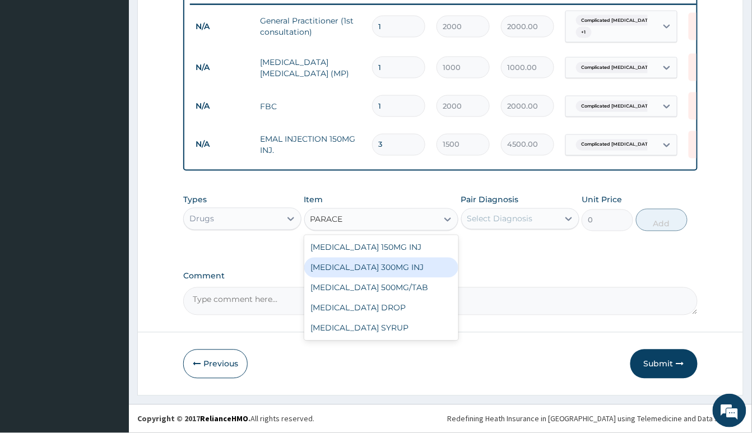
click at [415, 263] on div "PARACETAMOL 300MG INJ" at bounding box center [381, 268] width 154 height 20
type input "500"
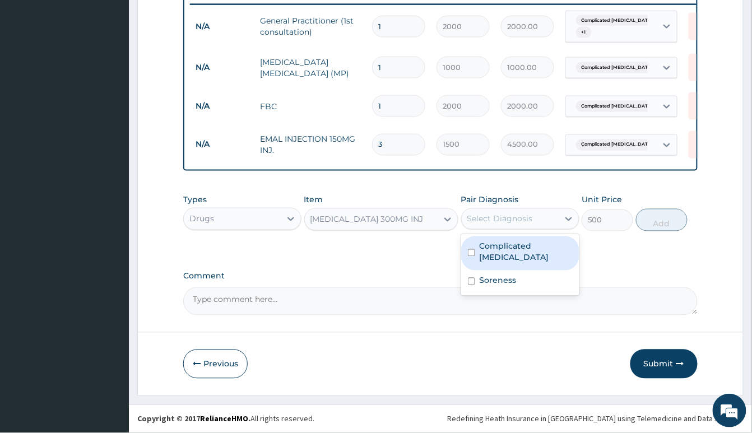
click at [538, 216] on div "Select Diagnosis" at bounding box center [510, 219] width 97 height 18
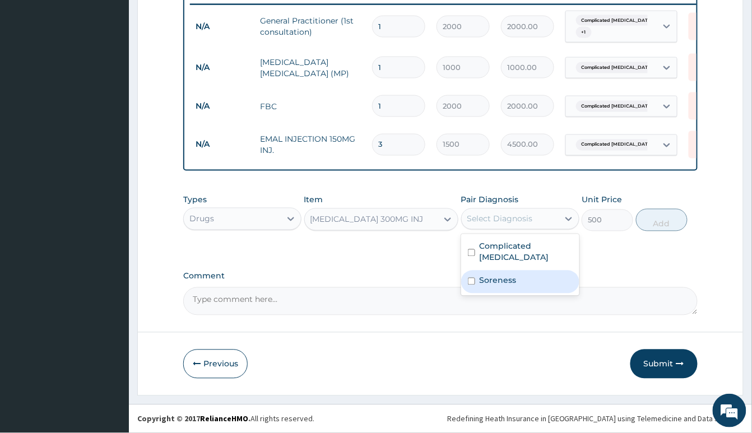
click at [540, 272] on div "Soreness" at bounding box center [520, 282] width 118 height 23
checkbox input "true"
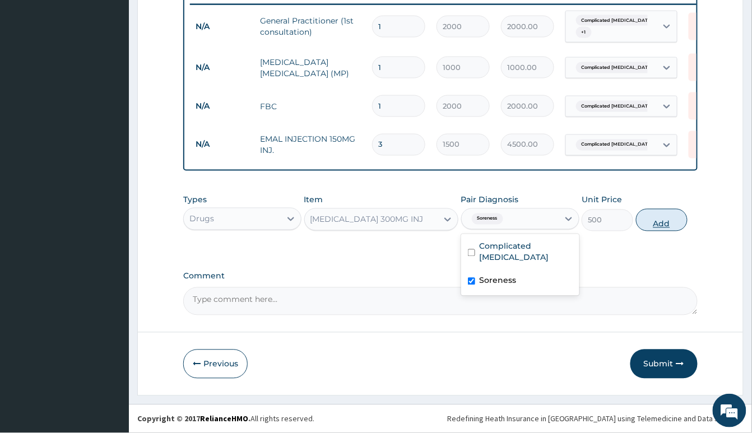
click at [657, 225] on button "Add" at bounding box center [662, 220] width 52 height 22
type input "0"
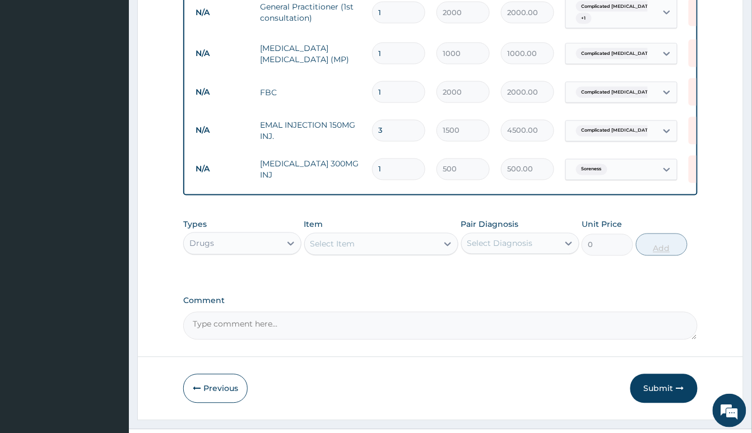
type input "0.00"
type input "2"
type input "1000.00"
type input "2"
click at [399, 253] on div "Select Item" at bounding box center [371, 244] width 133 height 18
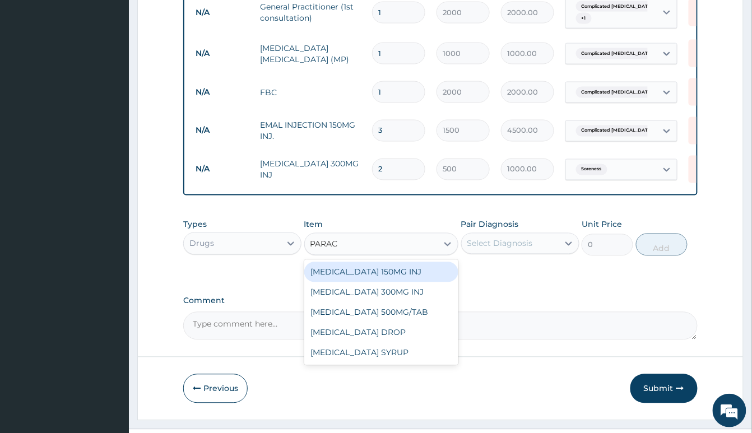
type input "PARACE"
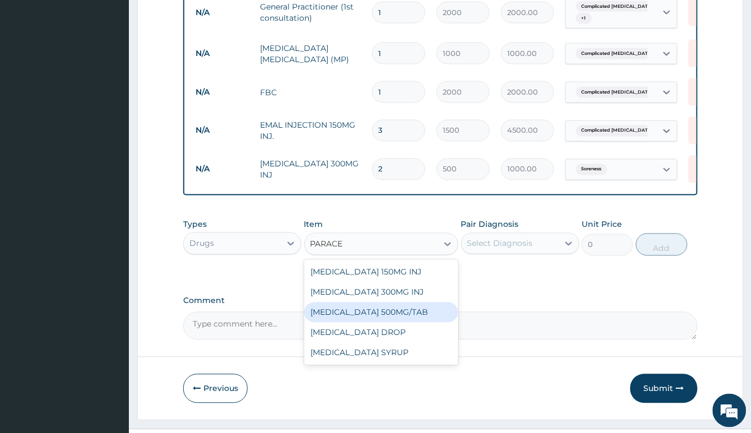
click at [417, 323] on div "PARACETAMOL 500MG/TAB" at bounding box center [381, 313] width 154 height 20
type input "50"
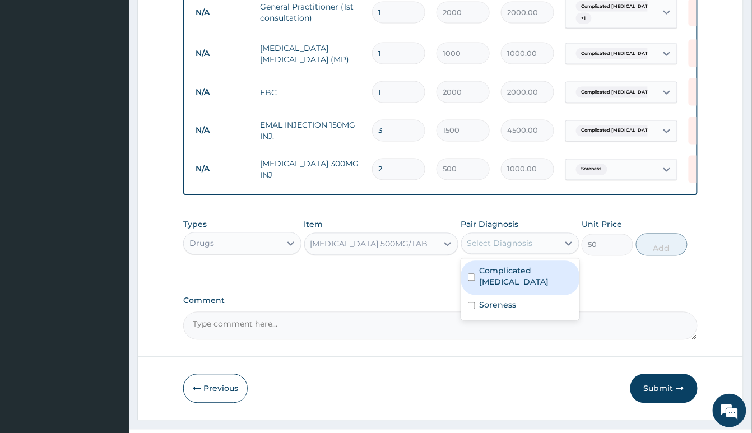
click at [520, 249] on div "Select Diagnosis" at bounding box center [500, 243] width 66 height 11
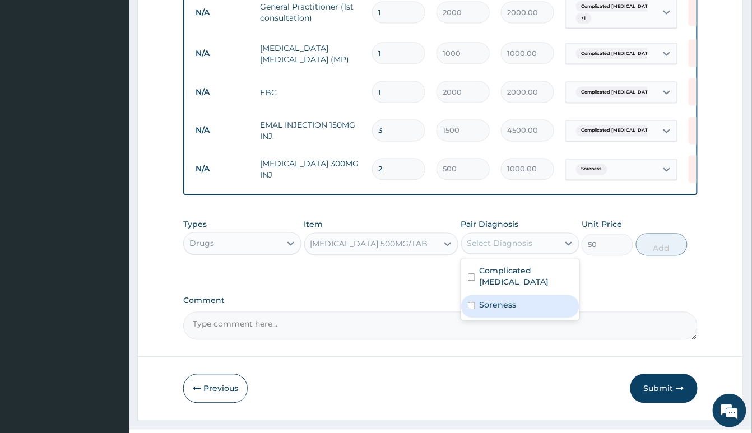
click at [550, 301] on div "Soreness" at bounding box center [520, 306] width 118 height 23
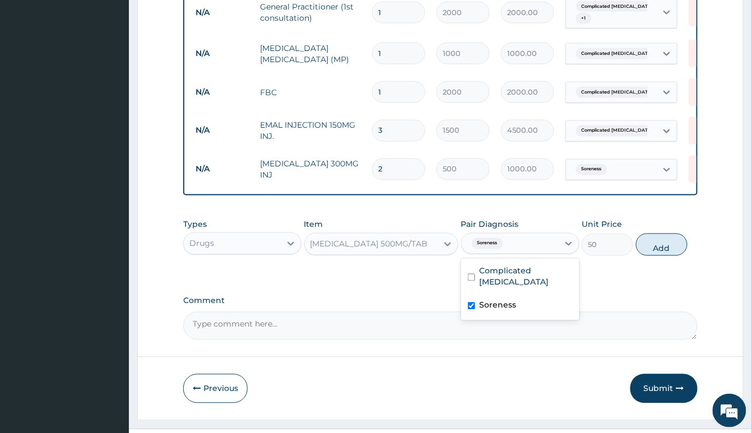
checkbox input "true"
click at [661, 256] on button "Add" at bounding box center [662, 245] width 52 height 22
type input "0"
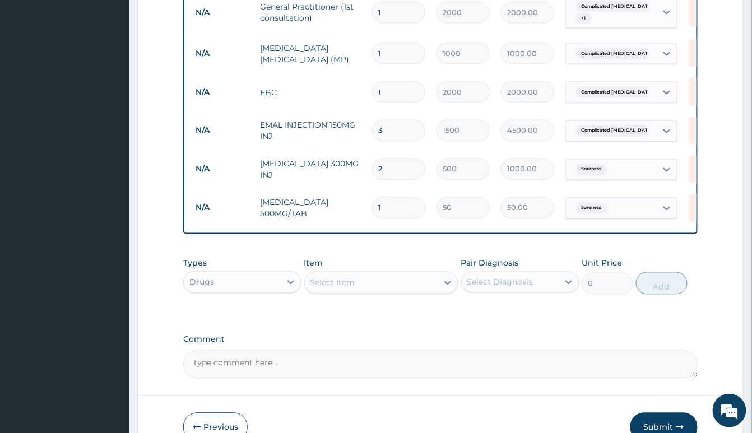
type input "18"
type input "900.00"
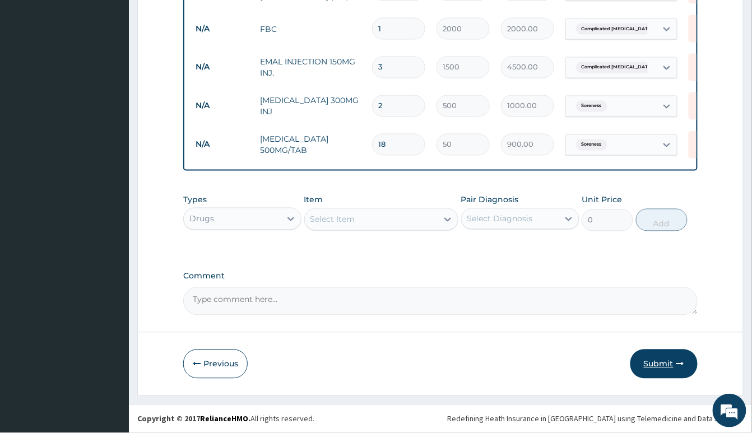
type input "18"
click at [651, 361] on button "Submit" at bounding box center [663, 364] width 67 height 29
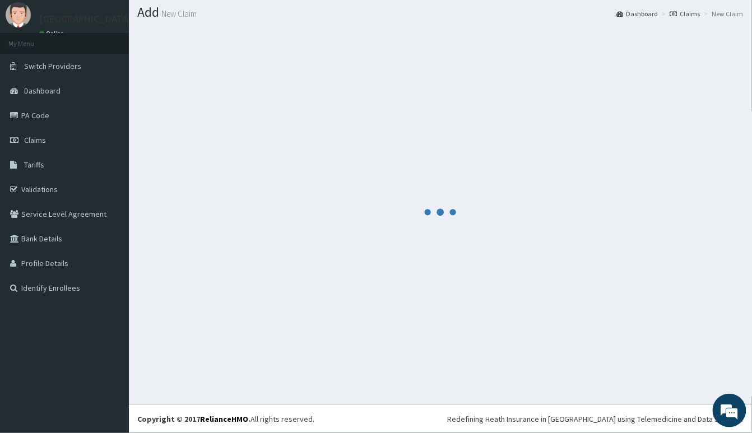
scroll to position [534, 0]
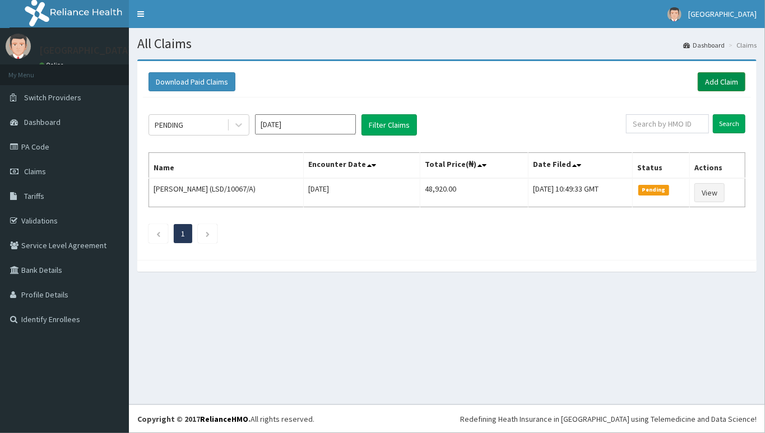
click at [716, 78] on link "Add Claim" at bounding box center [722, 81] width 48 height 19
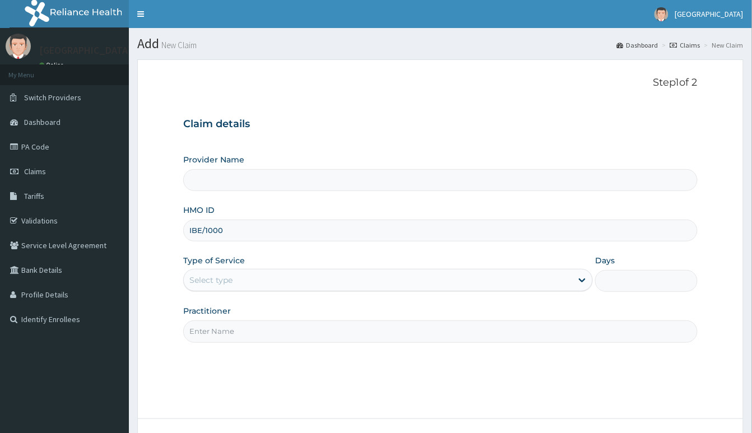
type input "IBE/10008"
type input "[GEOGRAPHIC_DATA]"
type input "IBE/10008/A"
click at [267, 272] on div "Select type" at bounding box center [378, 280] width 388 height 18
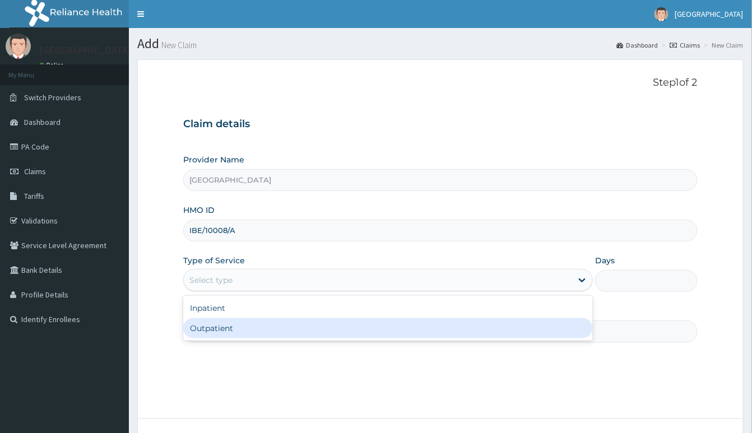
click at [252, 327] on div "Outpatient" at bounding box center [388, 328] width 410 height 20
type input "1"
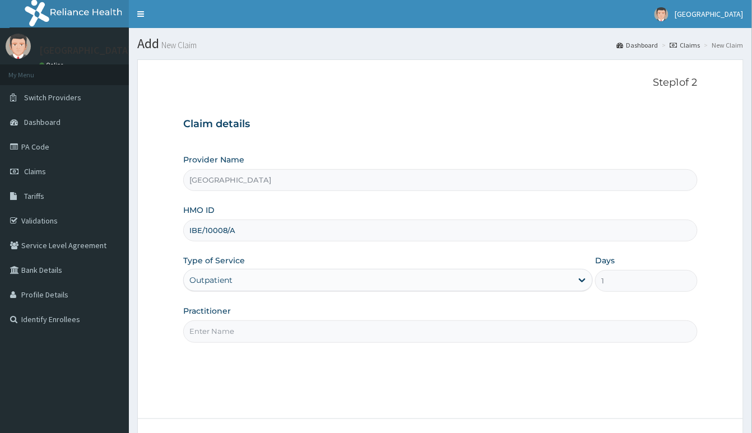
click at [254, 332] on input "Practitioner" at bounding box center [440, 331] width 514 height 22
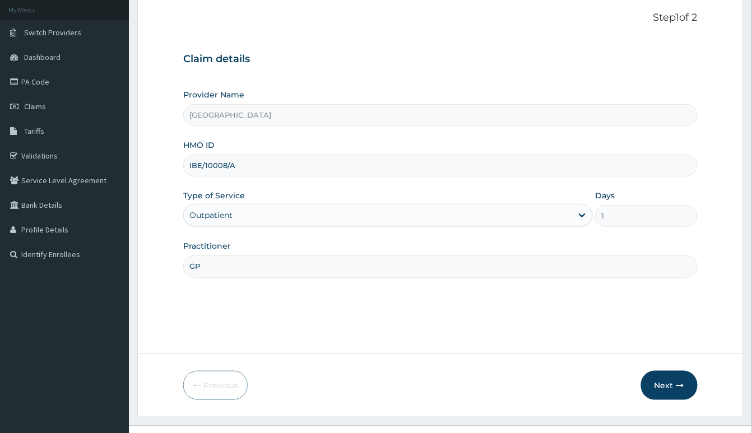
scroll to position [86, 0]
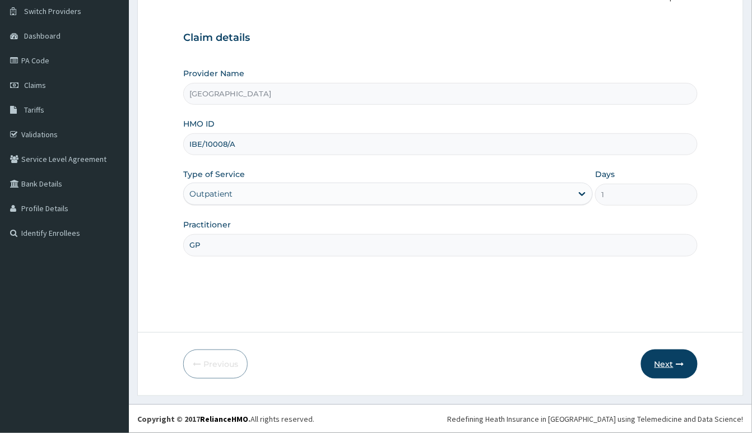
type input "GP"
click at [675, 370] on button "Next" at bounding box center [669, 364] width 57 height 29
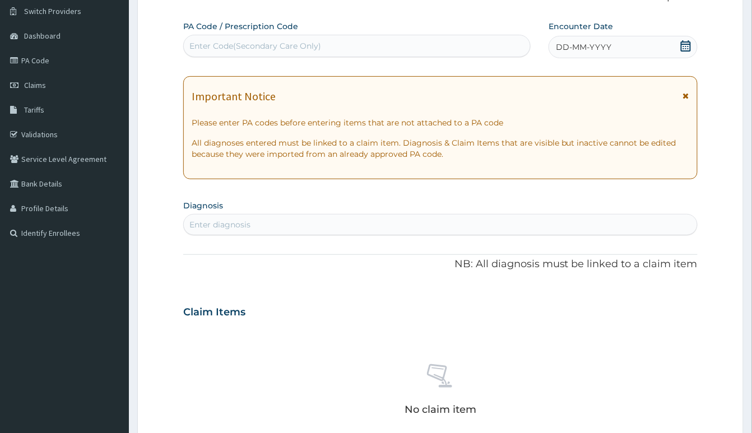
click at [688, 47] on icon at bounding box center [685, 45] width 11 height 11
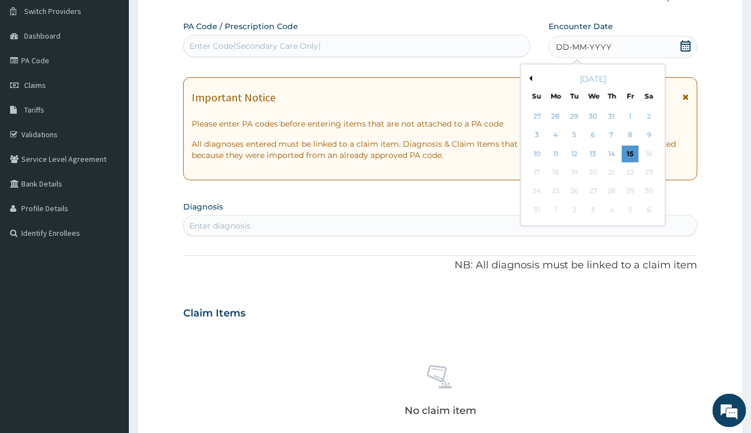
scroll to position [0, 0]
click at [594, 154] on div "13" at bounding box center [593, 154] width 17 height 17
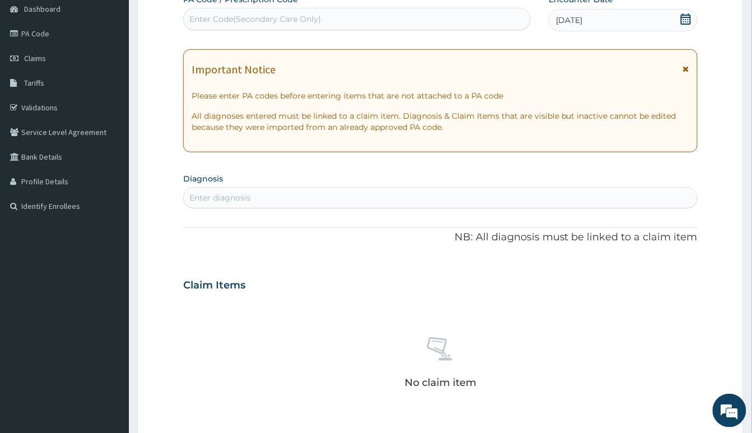
scroll to position [161, 0]
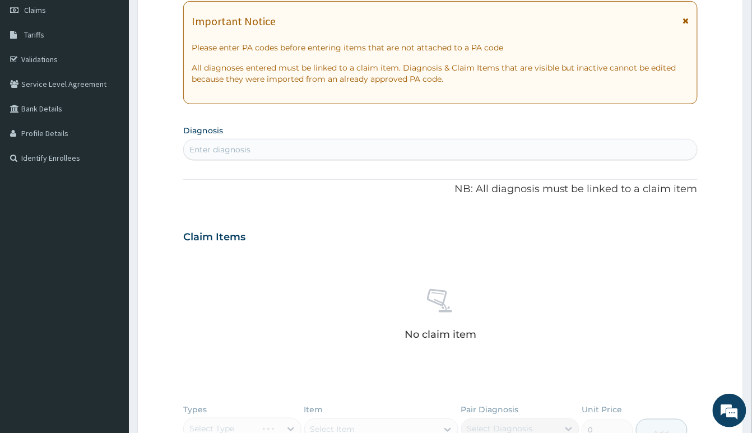
click at [378, 147] on div "Enter diagnosis" at bounding box center [440, 150] width 513 height 18
type input "SORE"
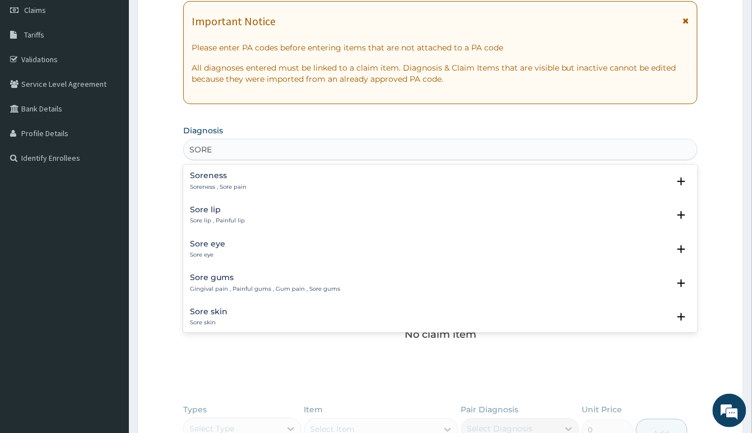
click at [205, 180] on h4 "Soreness" at bounding box center [218, 175] width 57 height 8
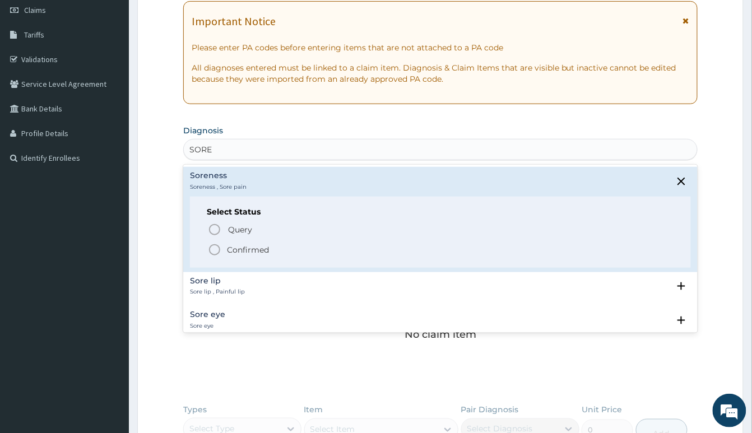
click at [215, 252] on icon "status option filled" at bounding box center [214, 249] width 13 height 13
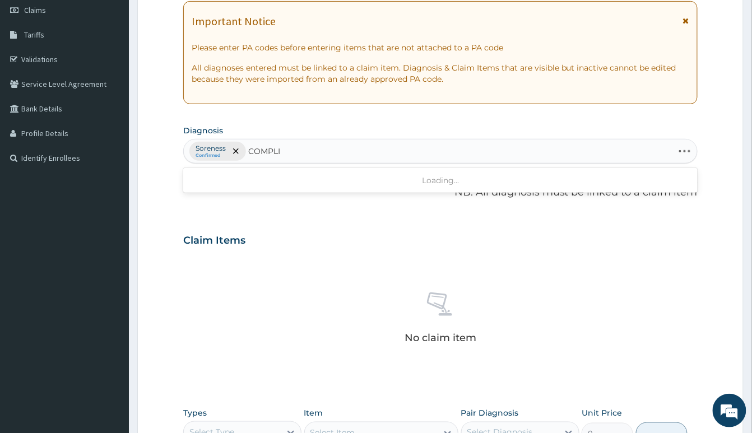
type input "COMPLIC"
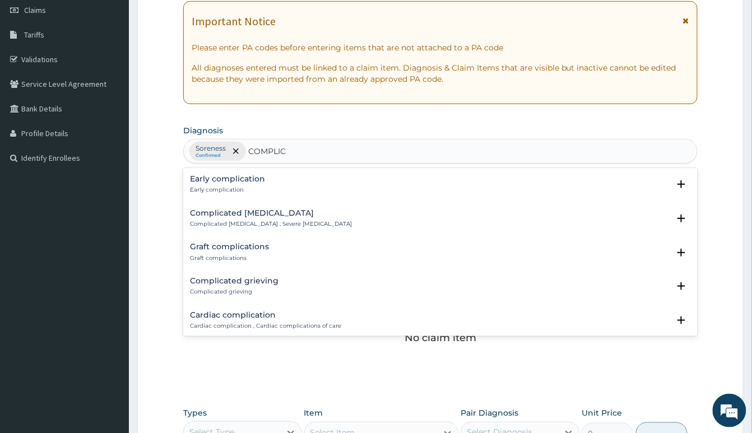
click at [210, 226] on p "Complicated malaria , Severe malaria" at bounding box center [271, 224] width 162 height 8
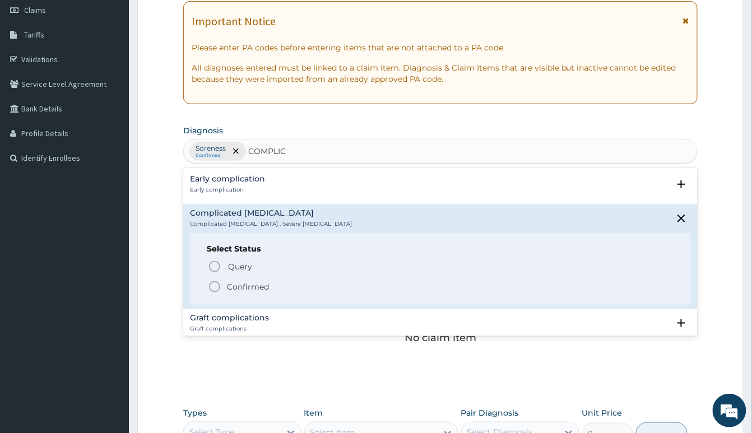
click at [211, 287] on icon "status option filled" at bounding box center [214, 286] width 13 height 13
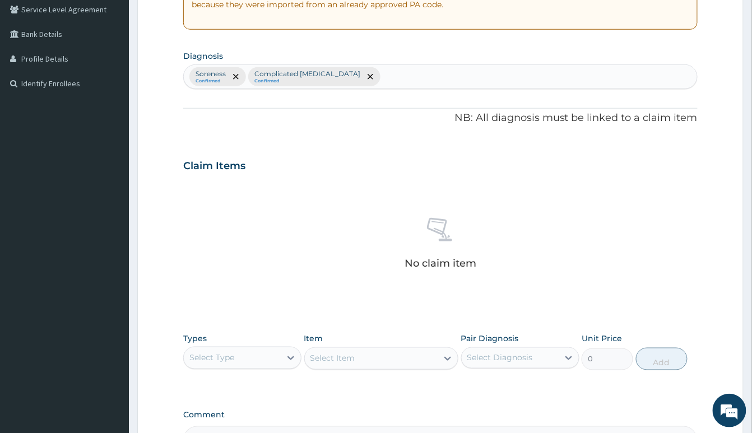
scroll to position [377, 0]
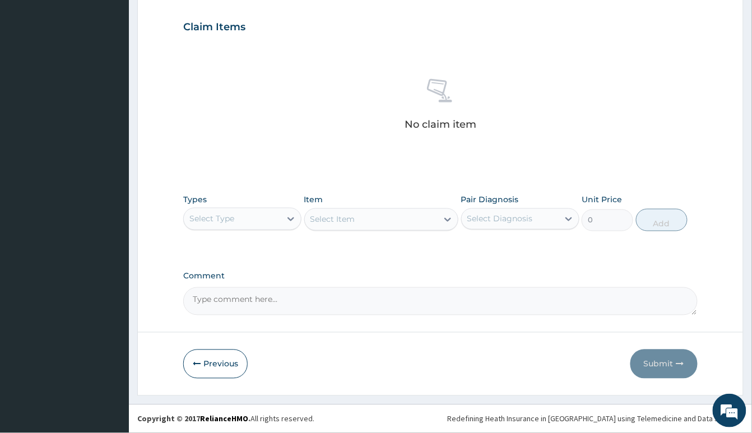
click at [268, 217] on div "Select Type" at bounding box center [232, 219] width 97 height 18
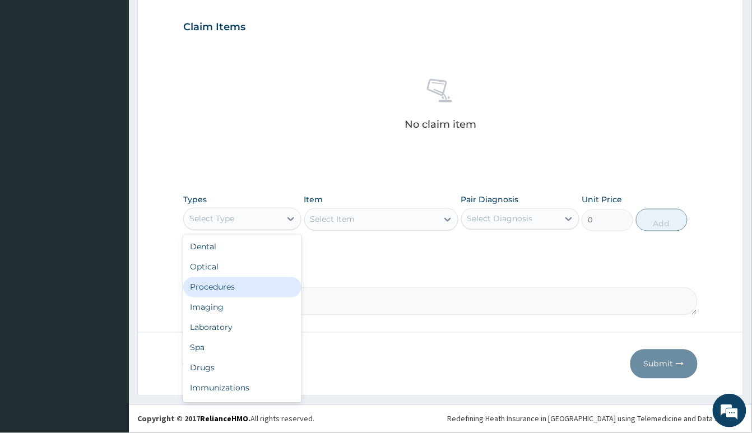
click at [266, 286] on div "Procedures" at bounding box center [242, 287] width 118 height 20
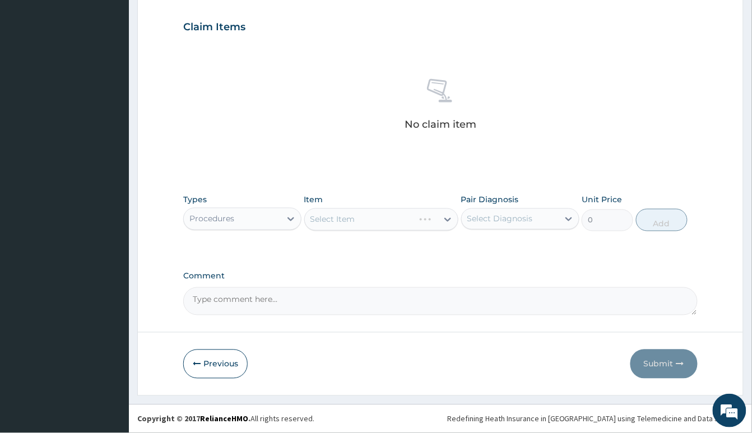
click at [352, 217] on div "Select Item" at bounding box center [381, 219] width 154 height 22
click at [352, 216] on div "Select Item" at bounding box center [381, 219] width 154 height 22
click at [388, 223] on div "Select Item" at bounding box center [371, 220] width 133 height 18
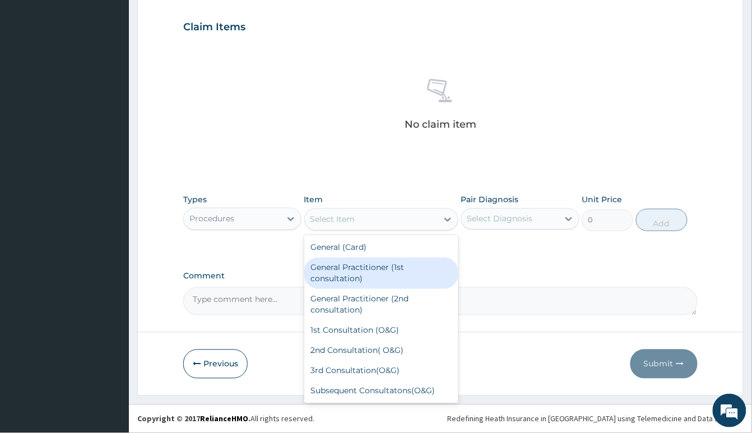
click at [380, 269] on div "General Practitioner (1st consultation)" at bounding box center [381, 273] width 154 height 31
type input "2000"
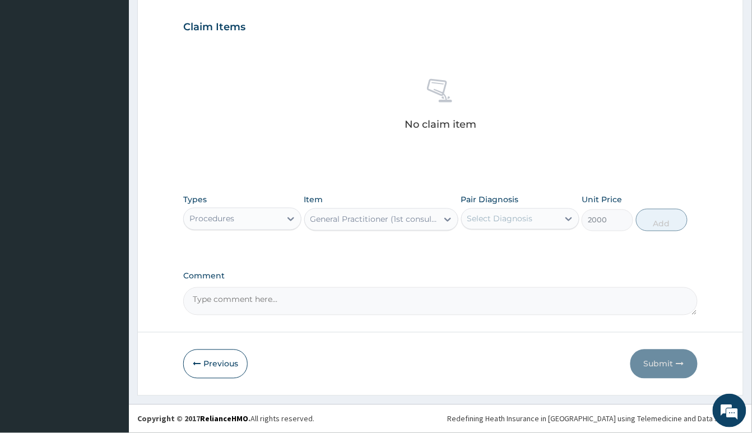
click at [541, 220] on div "Select Diagnosis" at bounding box center [510, 219] width 97 height 18
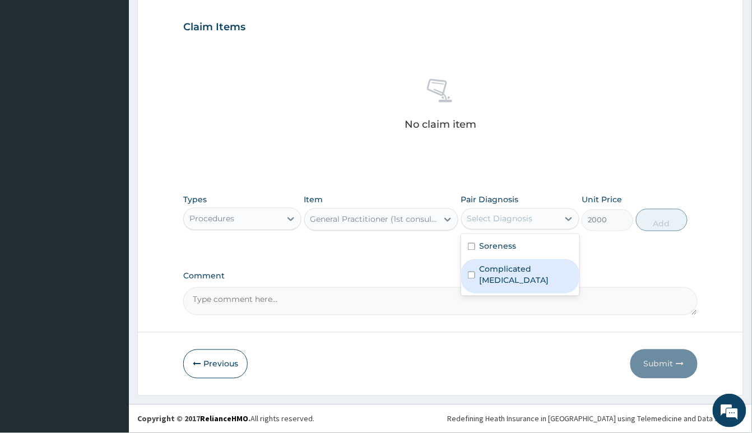
click at [543, 272] on label "Complicated malaria" at bounding box center [526, 275] width 93 height 22
checkbox input "true"
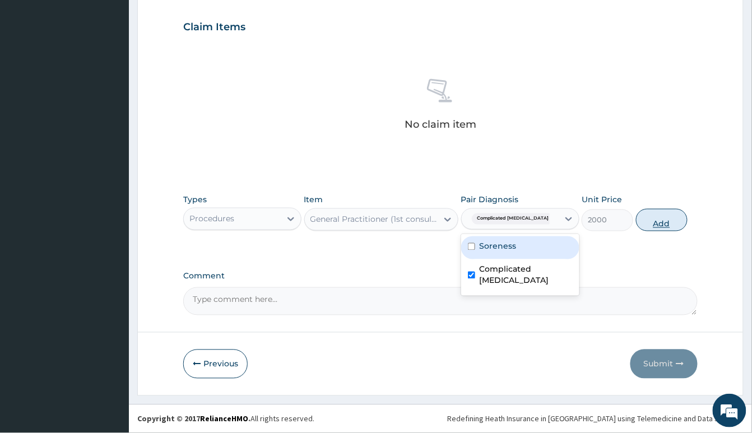
click at [657, 224] on button "Add" at bounding box center [662, 220] width 52 height 22
type input "0"
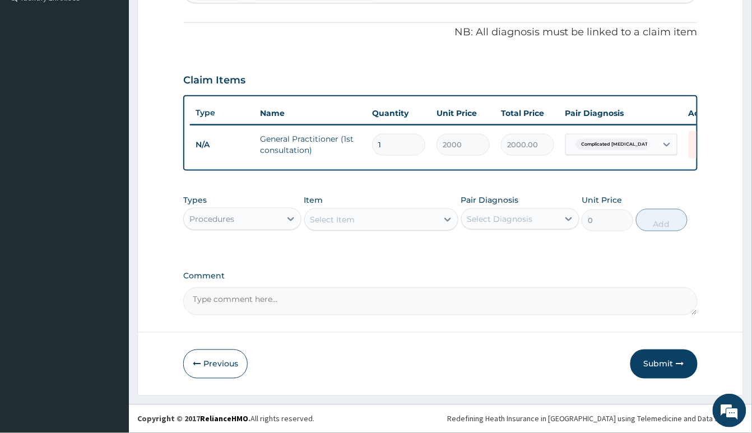
scroll to position [334, 0]
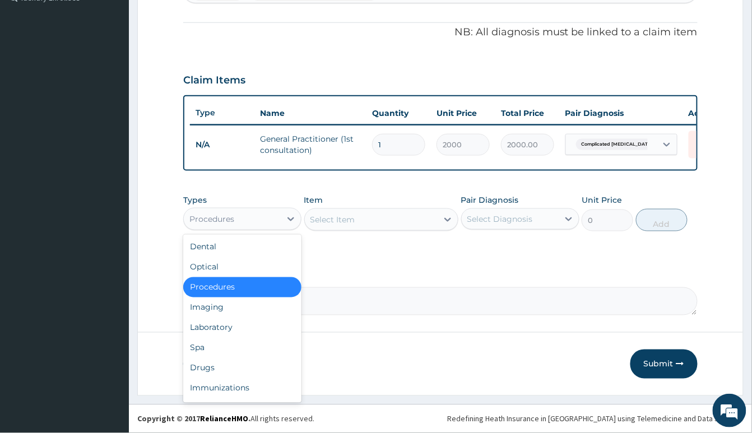
click at [238, 222] on div "Procedures" at bounding box center [232, 219] width 97 height 18
click at [252, 329] on div "Laboratory" at bounding box center [242, 328] width 118 height 20
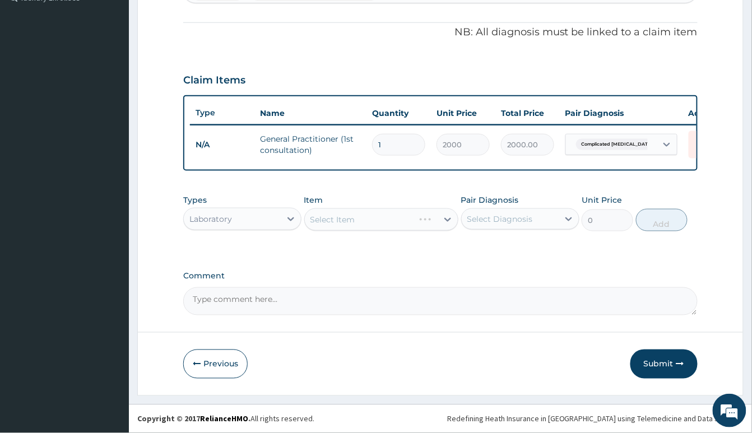
click at [356, 216] on div "Select Item" at bounding box center [381, 219] width 154 height 22
click at [357, 220] on div "Select Item" at bounding box center [371, 220] width 133 height 18
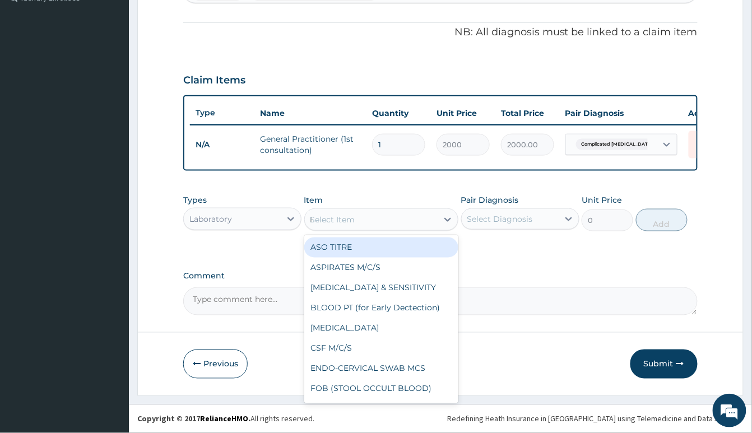
type input "MP"
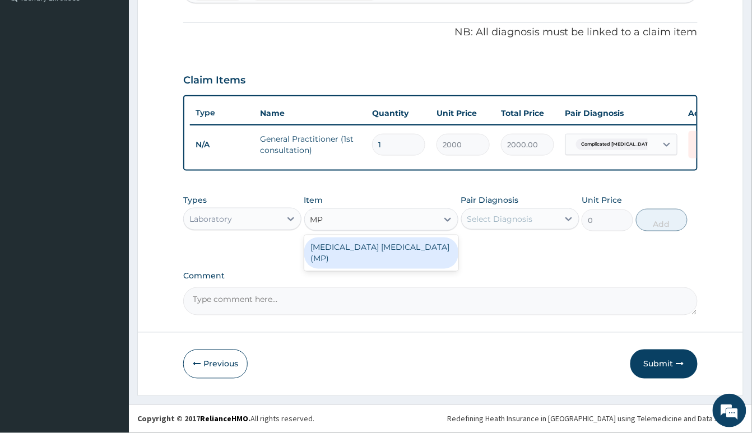
click at [377, 248] on div "MALARIA PARASITE (MP)" at bounding box center [381, 253] width 154 height 31
type input "1000"
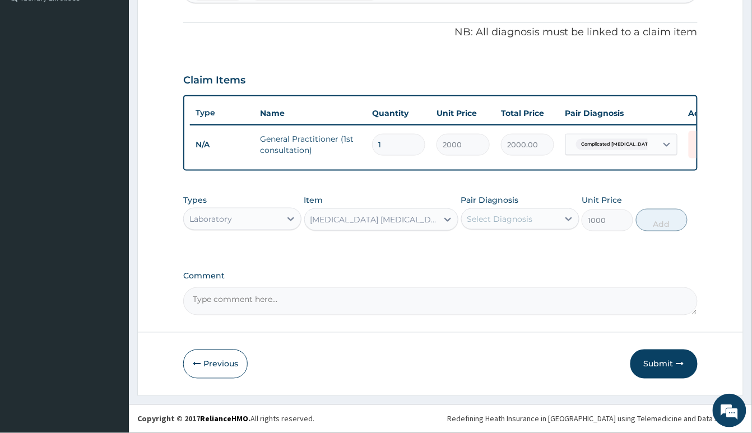
click at [510, 222] on div "Select Diagnosis" at bounding box center [500, 218] width 66 height 11
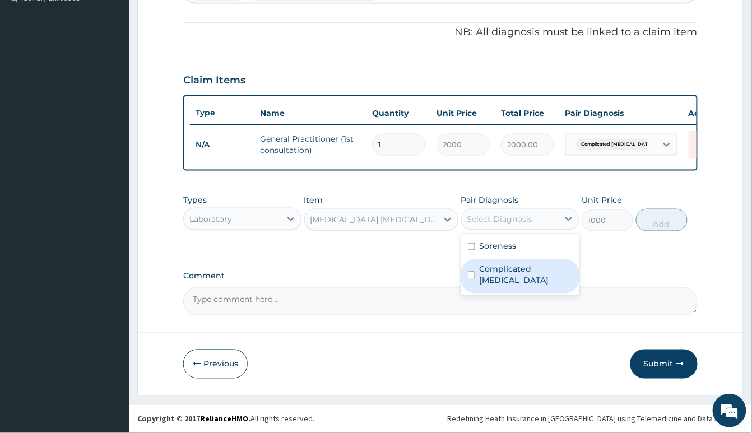
drag, startPoint x: 532, startPoint y: 274, endPoint x: 557, endPoint y: 263, distance: 27.6
click at [533, 274] on label "Complicated malaria" at bounding box center [526, 275] width 93 height 22
checkbox input "true"
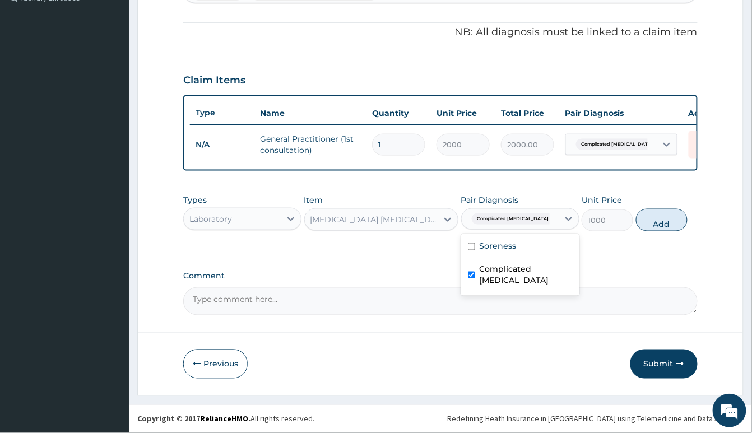
click at [651, 219] on button "Add" at bounding box center [662, 220] width 52 height 22
type input "0"
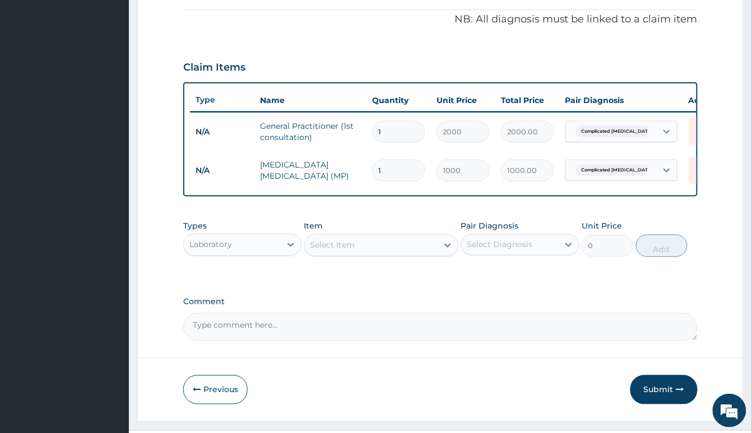
click at [360, 252] on div "Select Item" at bounding box center [371, 245] width 133 height 18
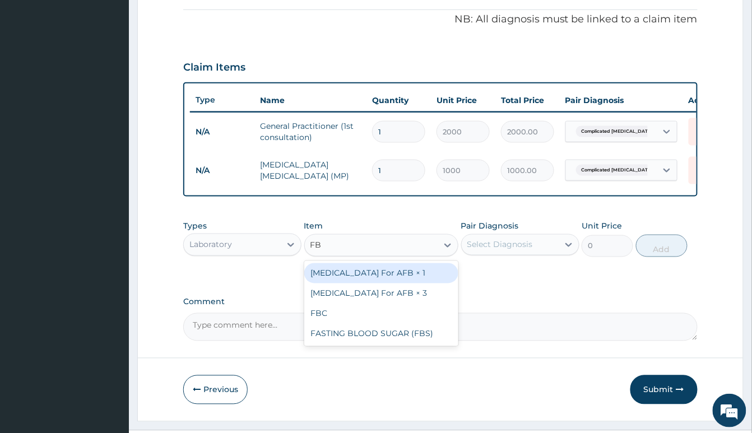
type input "FBC"
click at [426, 284] on div "FBC" at bounding box center [381, 273] width 154 height 20
type input "2000"
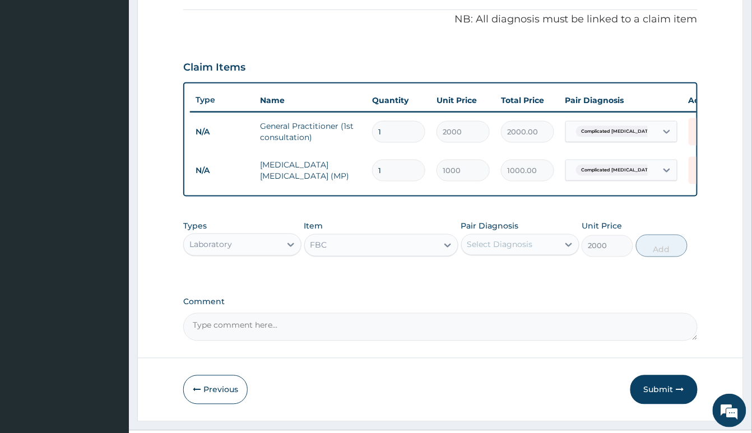
click at [514, 254] on div "Select Diagnosis" at bounding box center [510, 245] width 97 height 18
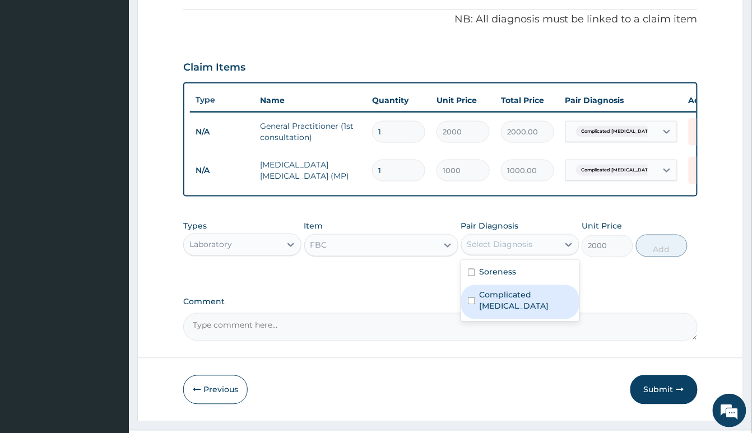
click at [511, 308] on label "Complicated malaria" at bounding box center [526, 301] width 93 height 22
checkbox input "true"
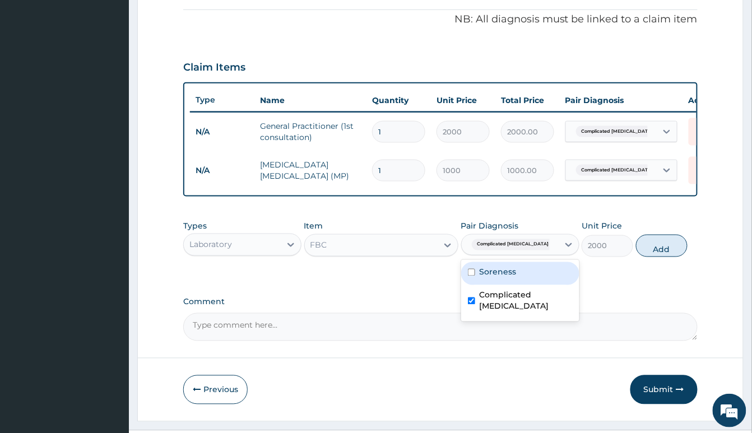
click at [653, 257] on button "Add" at bounding box center [662, 246] width 52 height 22
type input "0"
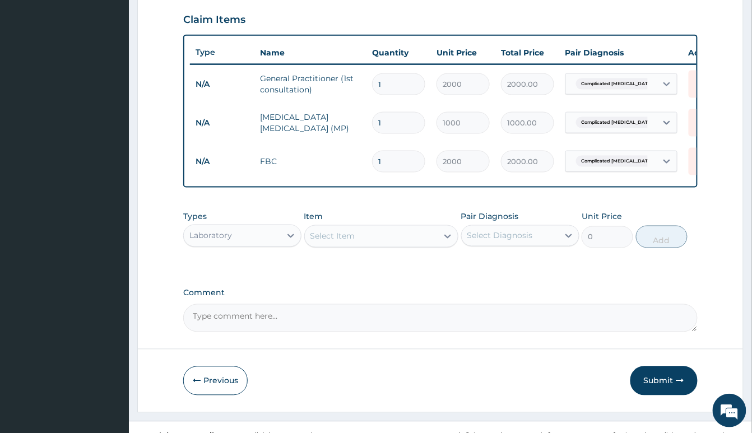
scroll to position [409, 0]
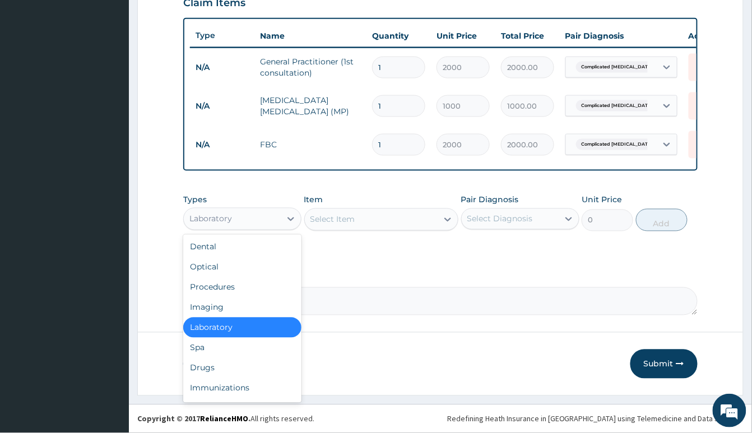
click at [220, 227] on div "Laboratory" at bounding box center [232, 219] width 97 height 18
click at [238, 374] on div "Drugs" at bounding box center [242, 368] width 118 height 20
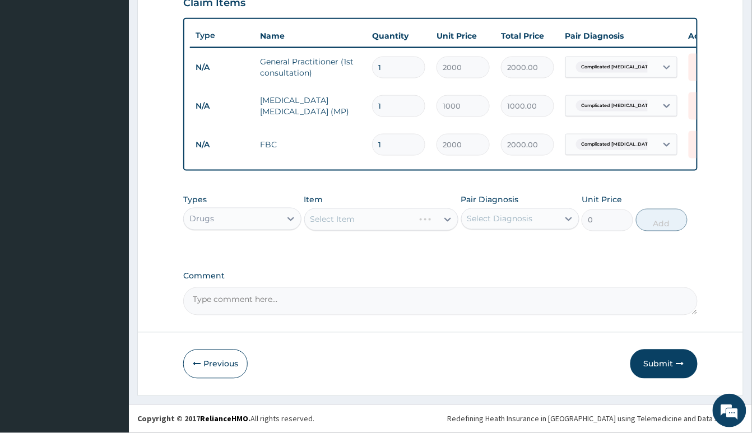
click at [368, 222] on div "Select Item" at bounding box center [381, 219] width 154 height 22
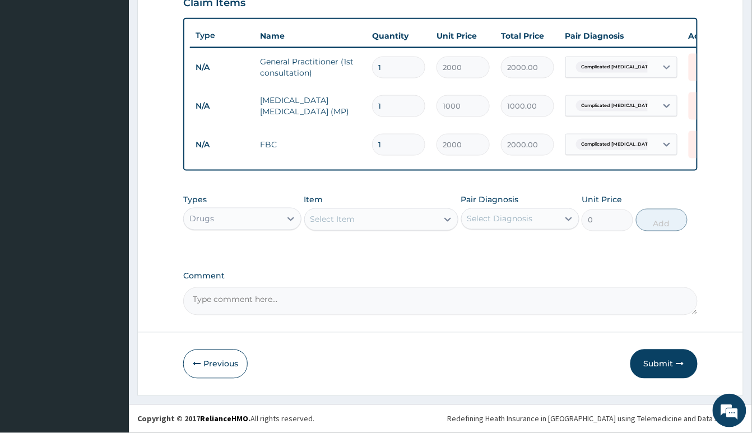
click at [368, 222] on div "Select Item" at bounding box center [371, 220] width 133 height 18
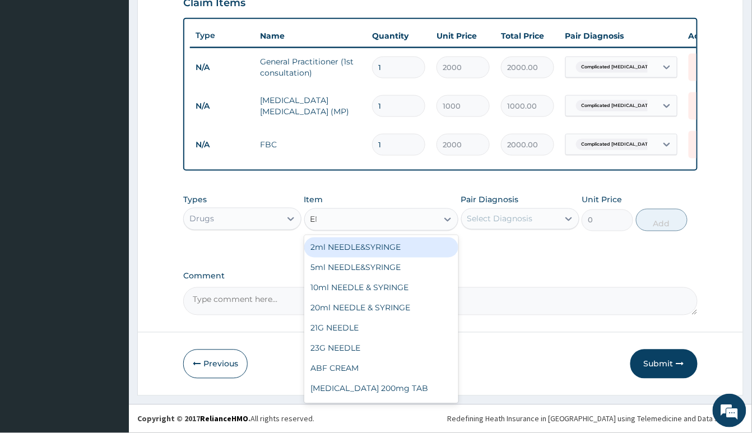
type input "EMA"
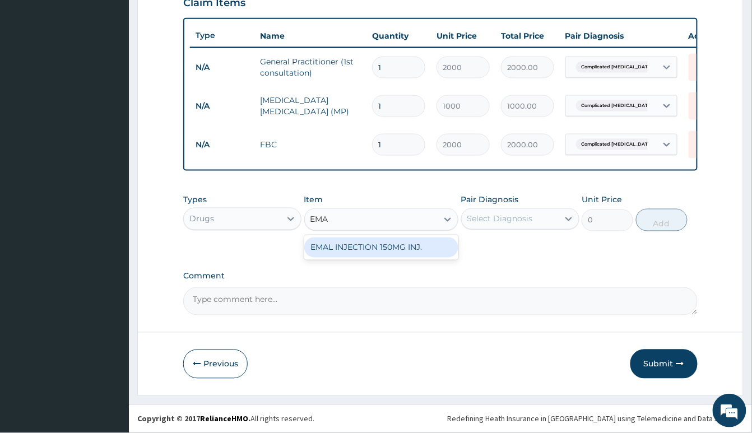
click at [408, 245] on div "EMAL INJECTION 150MG INJ." at bounding box center [381, 248] width 154 height 20
type input "1500"
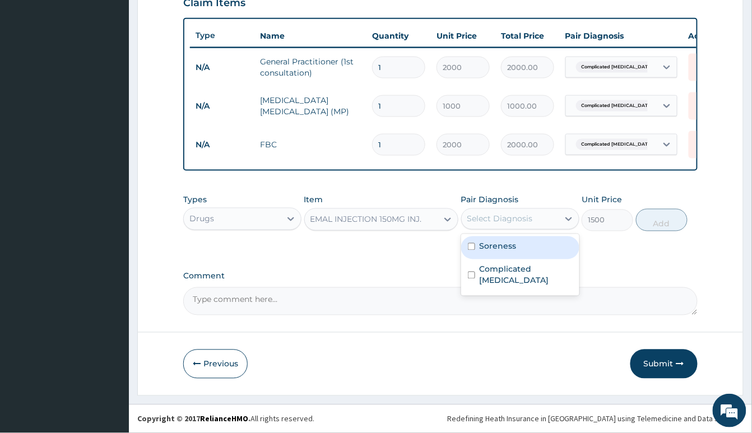
click at [520, 212] on div "Select Diagnosis" at bounding box center [510, 219] width 97 height 18
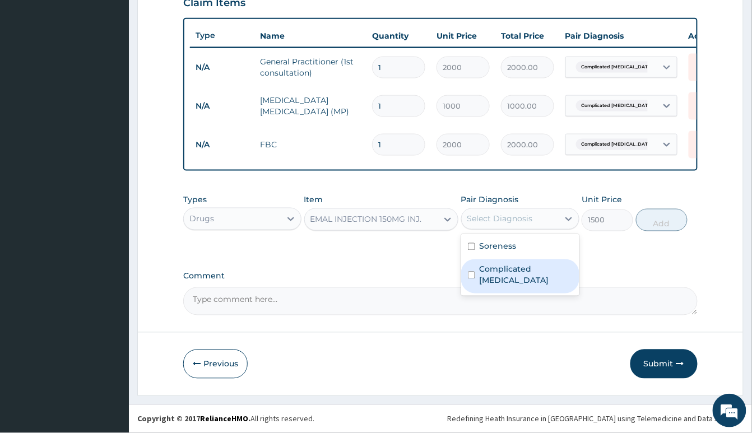
click at [537, 269] on label "Complicated malaria" at bounding box center [526, 275] width 93 height 22
checkbox input "true"
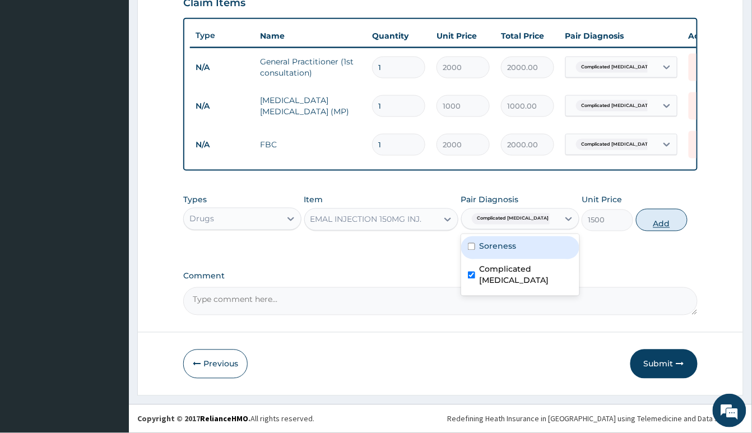
click at [680, 215] on button "Add" at bounding box center [662, 220] width 52 height 22
type input "0"
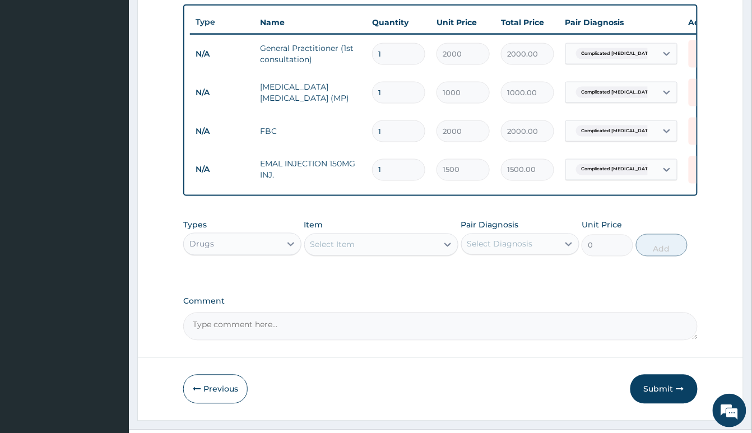
type input "0.00"
type input "3"
type input "4500.00"
type input "3"
click at [373, 254] on div "Select Item" at bounding box center [371, 245] width 133 height 18
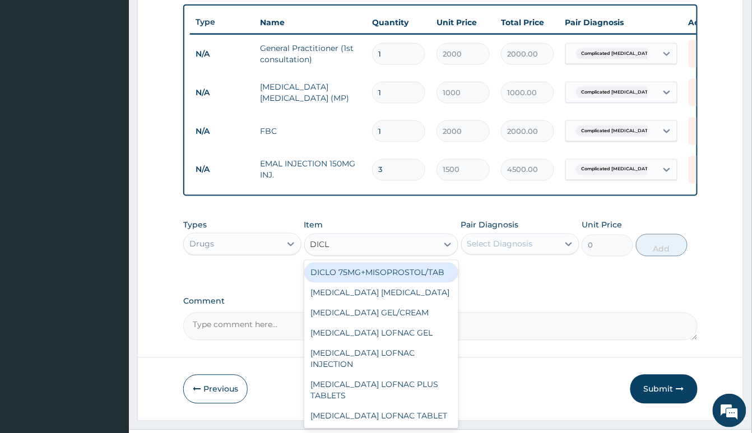
type input "DICLO"
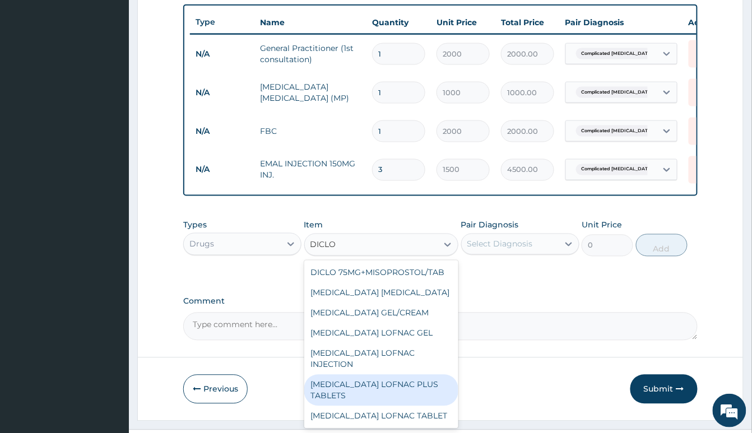
drag, startPoint x: 402, startPoint y: 411, endPoint x: 438, endPoint y: 377, distance: 49.1
click at [402, 406] on div "DICLOFENAC LOFNAC PLUS TABLETS" at bounding box center [381, 390] width 154 height 31
type input "100"
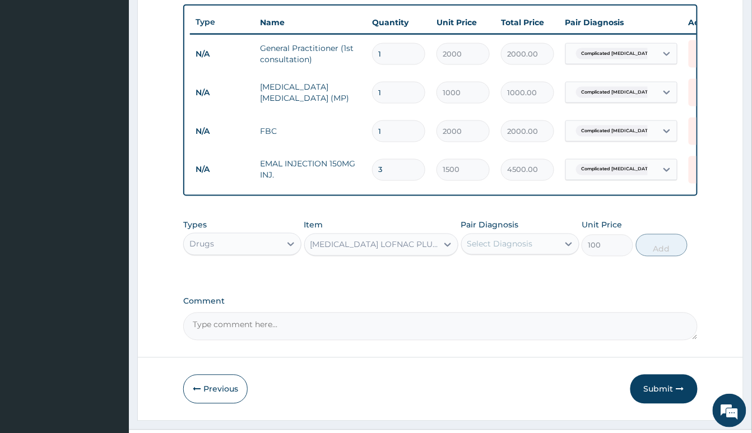
click at [520, 250] on div "Select Diagnosis" at bounding box center [500, 244] width 66 height 11
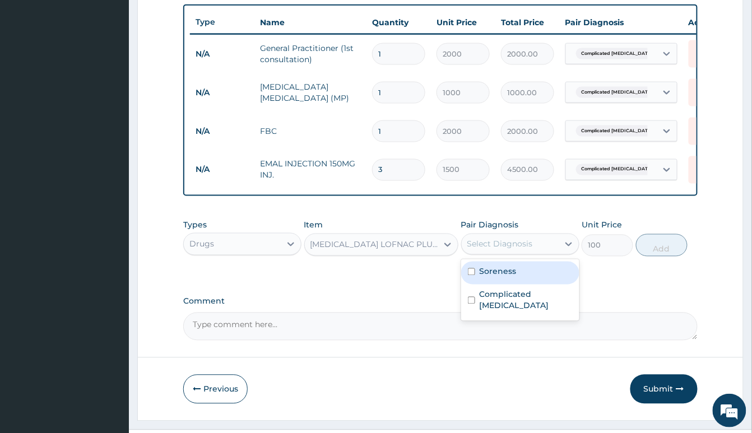
click at [535, 283] on div "Soreness" at bounding box center [520, 273] width 118 height 23
checkbox input "true"
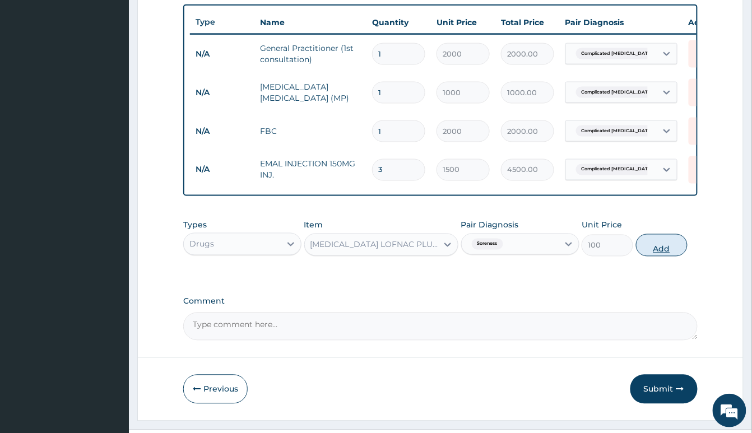
click at [672, 257] on button "Add" at bounding box center [662, 245] width 52 height 22
type input "0"
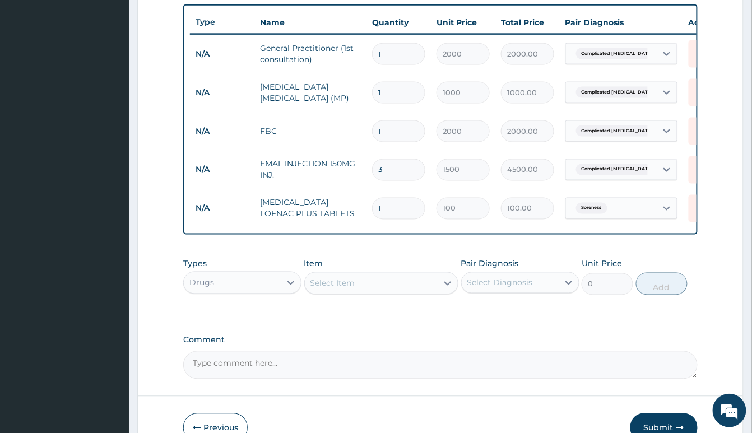
type input "10"
type input "1000.00"
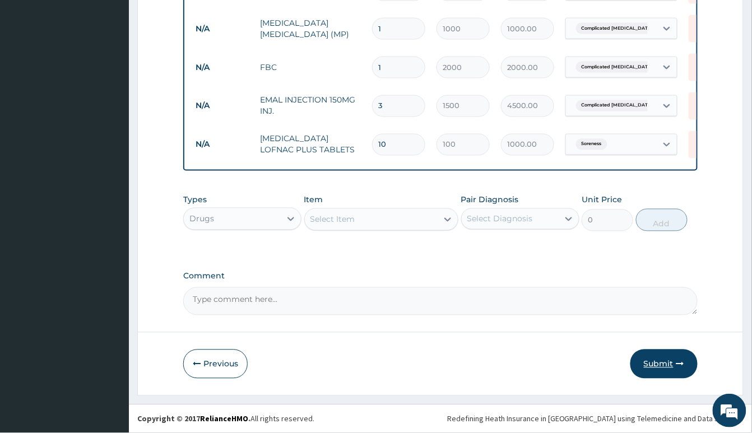
type input "10"
click at [682, 364] on icon "button" at bounding box center [680, 364] width 8 height 8
